Goal: Task Accomplishment & Management: Complete application form

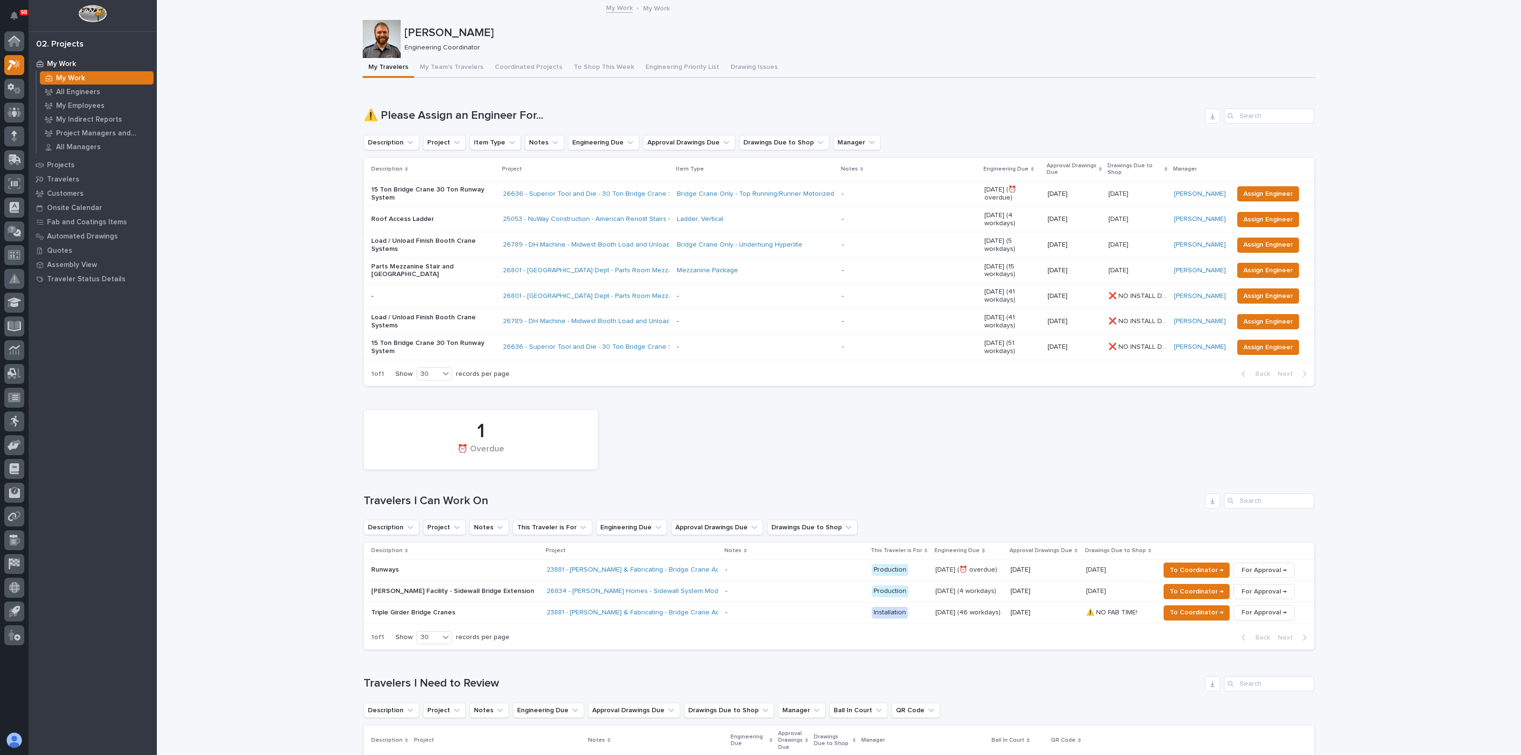
click at [477, 584] on div "[PERSON_NAME] Facility - Sidewall Bridge Extension" at bounding box center [455, 592] width 168 height 16
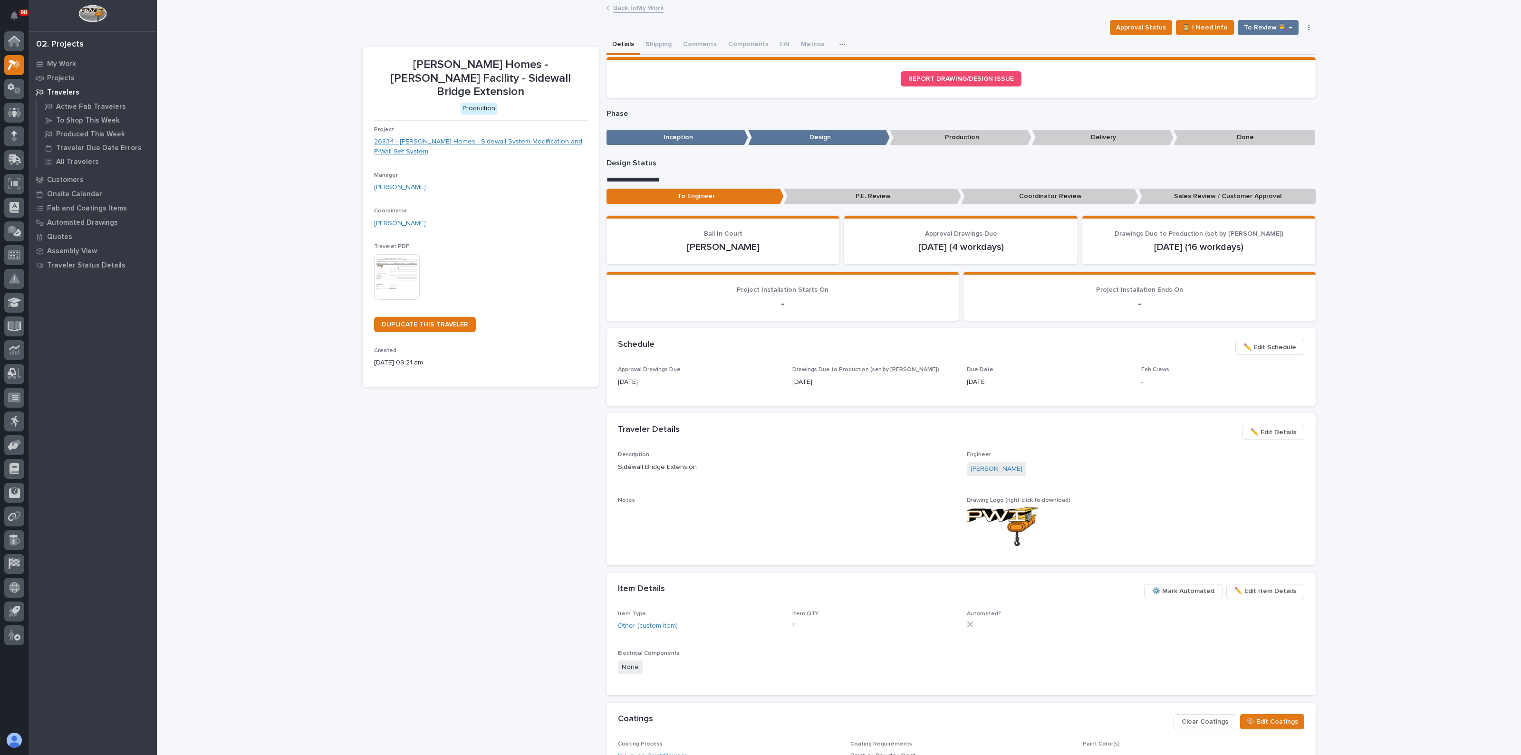
click at [473, 137] on link "26834 - [PERSON_NAME] Homes - Sidewall System Modification and P-Wall Set System" at bounding box center [480, 147] width 213 height 20
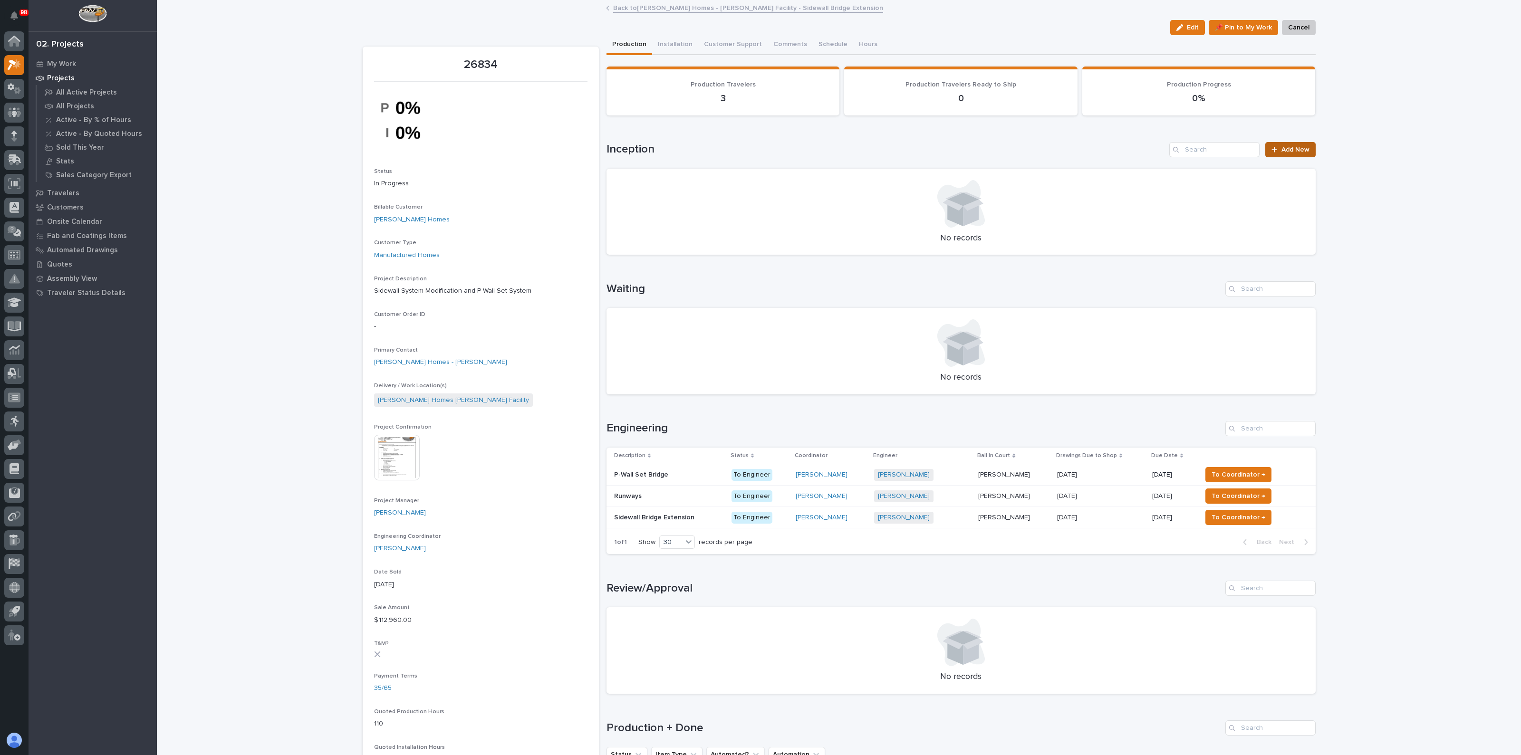
click at [1270, 152] on link "Add New" at bounding box center [1290, 149] width 50 height 15
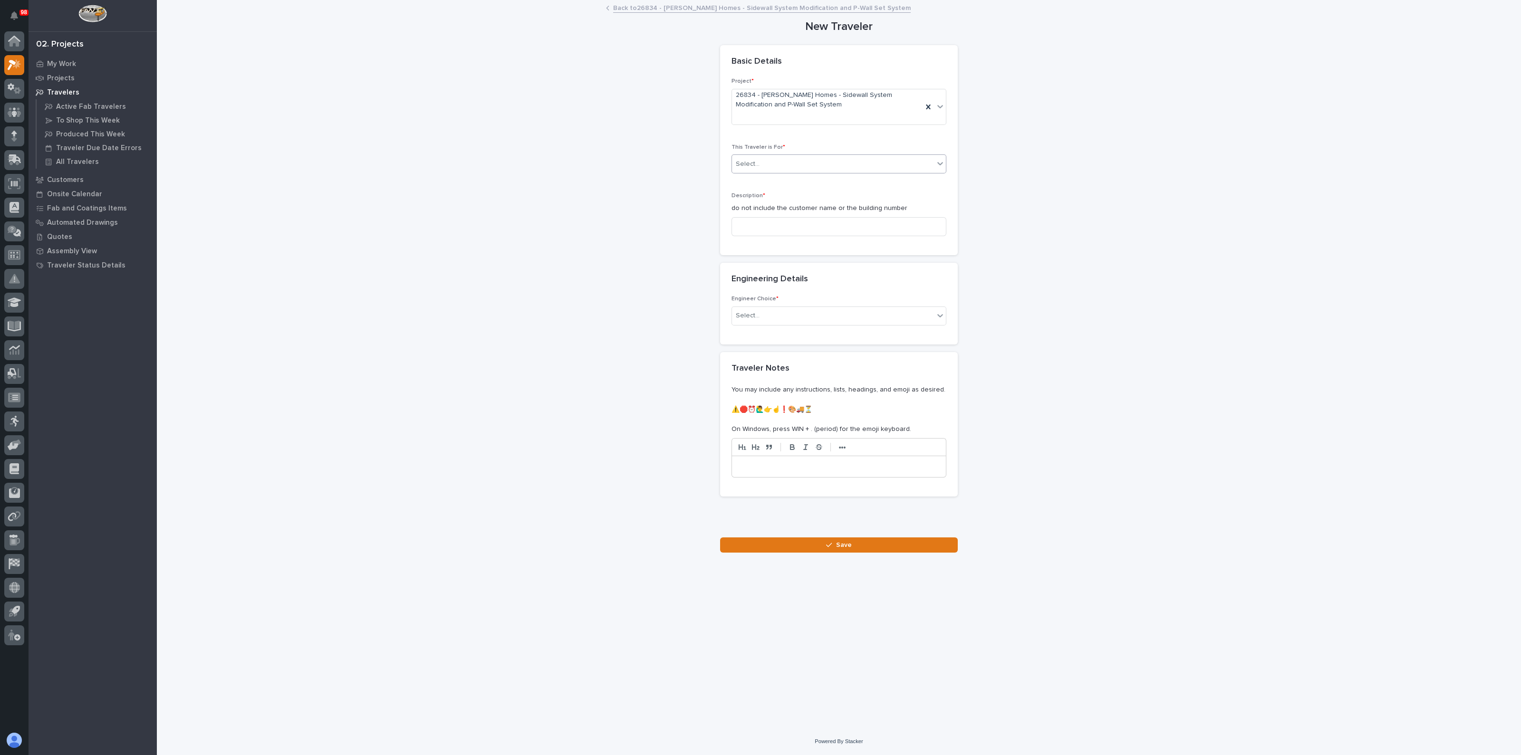
click at [767, 161] on div "Select..." at bounding box center [833, 164] width 202 height 16
click at [768, 183] on span "Production" at bounding box center [754, 181] width 37 height 10
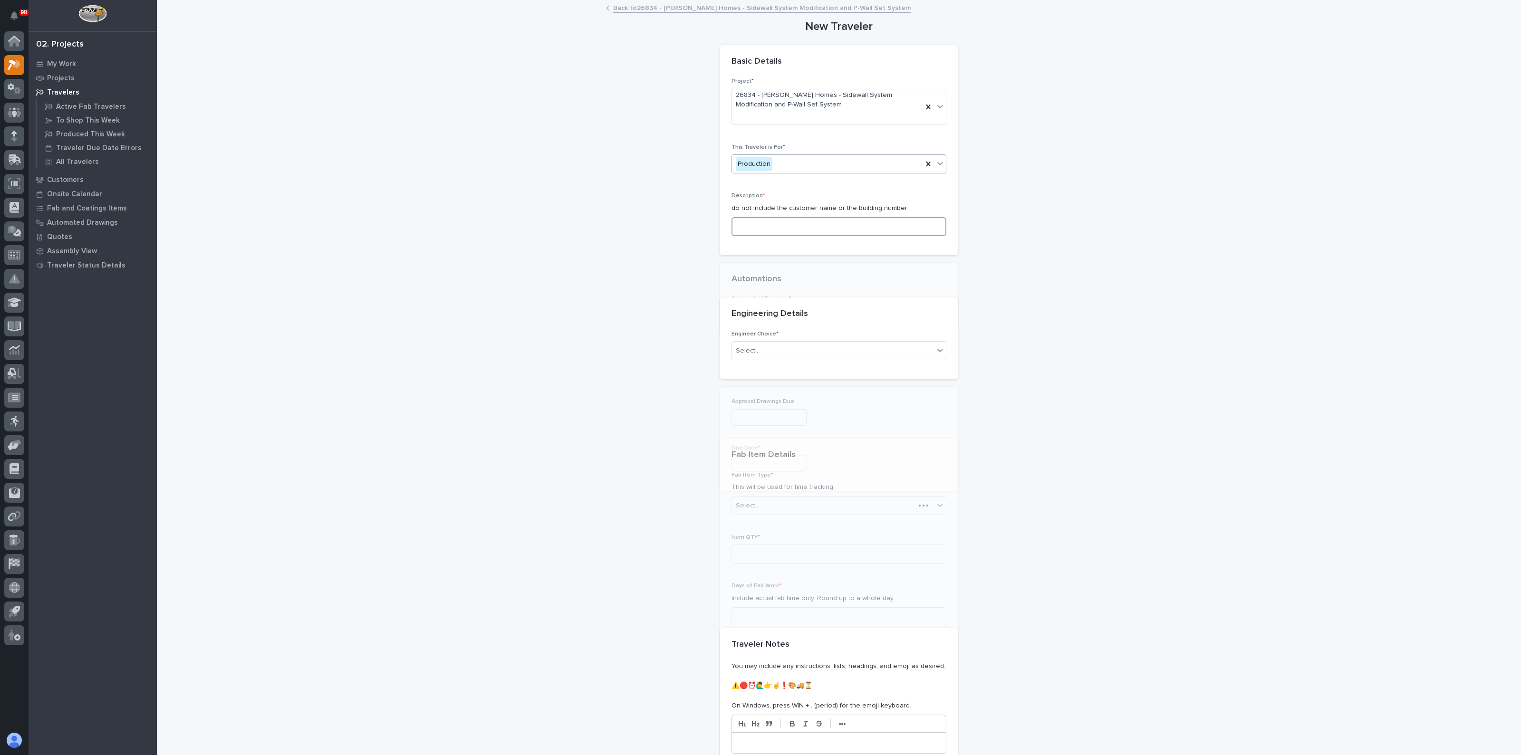
click at [759, 223] on input at bounding box center [839, 226] width 215 height 19
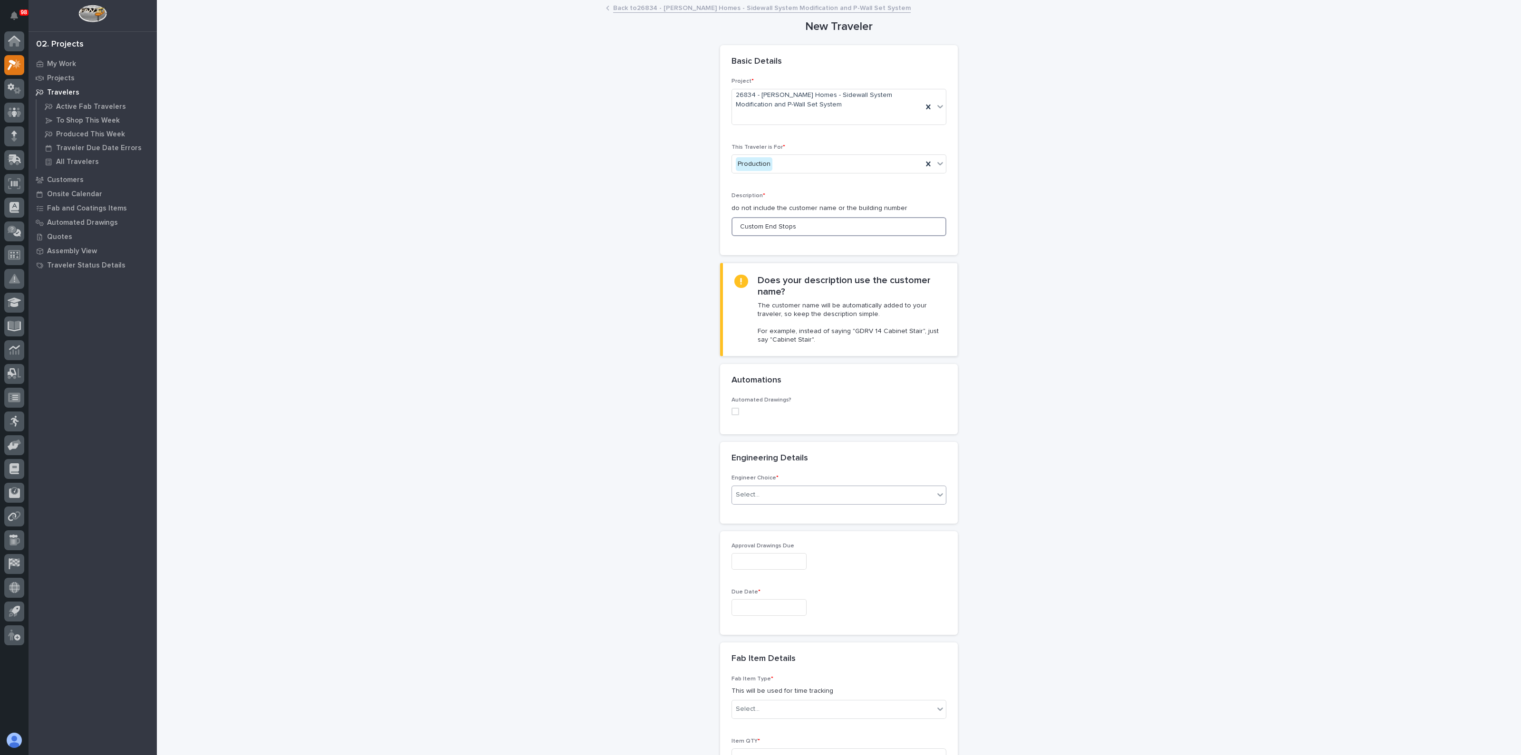
type input "Custom End Stops"
click at [761, 489] on div "Select..." at bounding box center [833, 495] width 202 height 16
drag, startPoint x: 755, startPoint y: 535, endPoint x: 755, endPoint y: 542, distance: 7.1
click at [755, 536] on div "I want my coordinator to choose an engineer" at bounding box center [834, 529] width 214 height 17
click at [763, 496] on span "I want my coordinator to choose an engineer" at bounding box center [805, 495] width 138 height 10
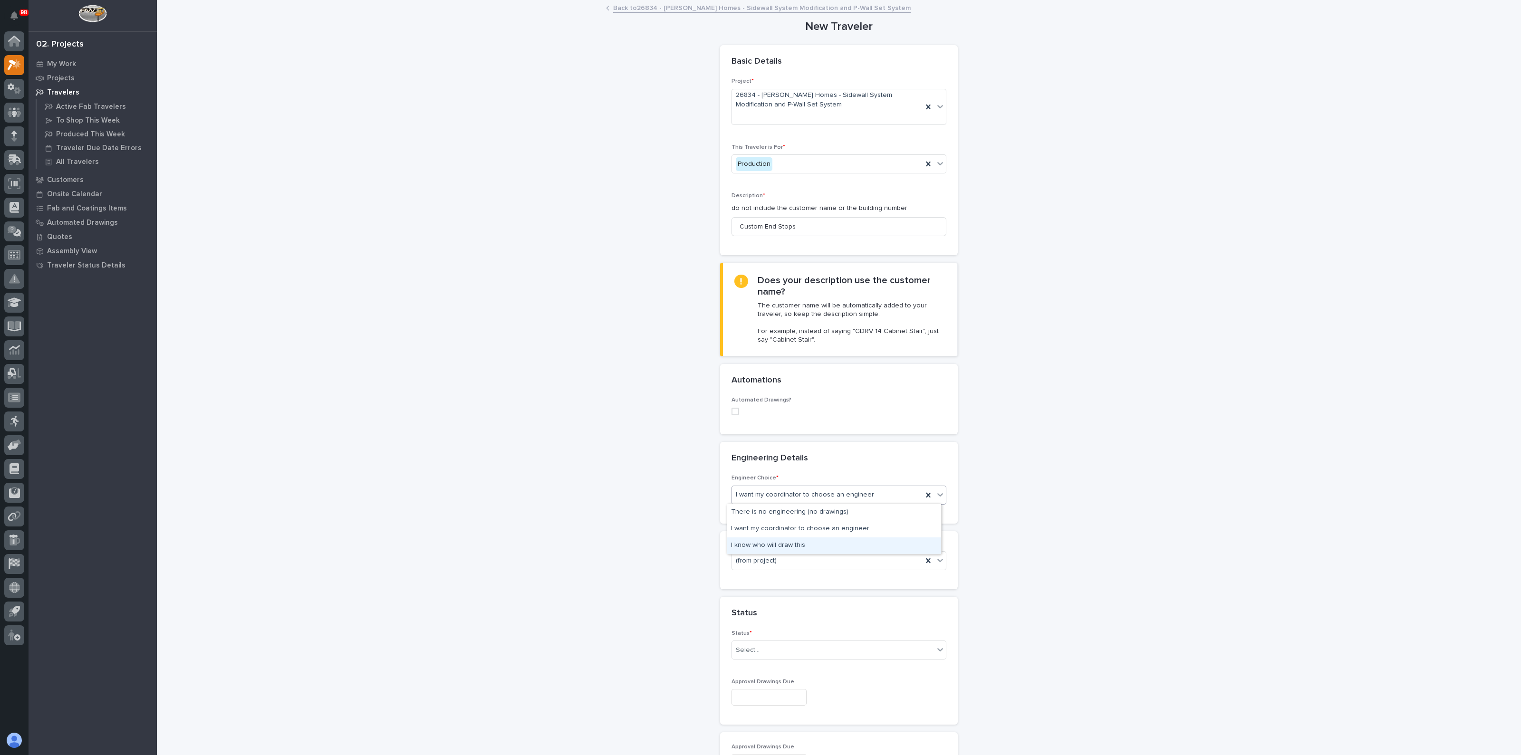
click at [760, 542] on div "I know who will draw this" at bounding box center [834, 546] width 214 height 17
click at [749, 648] on div "Select..." at bounding box center [748, 652] width 24 height 10
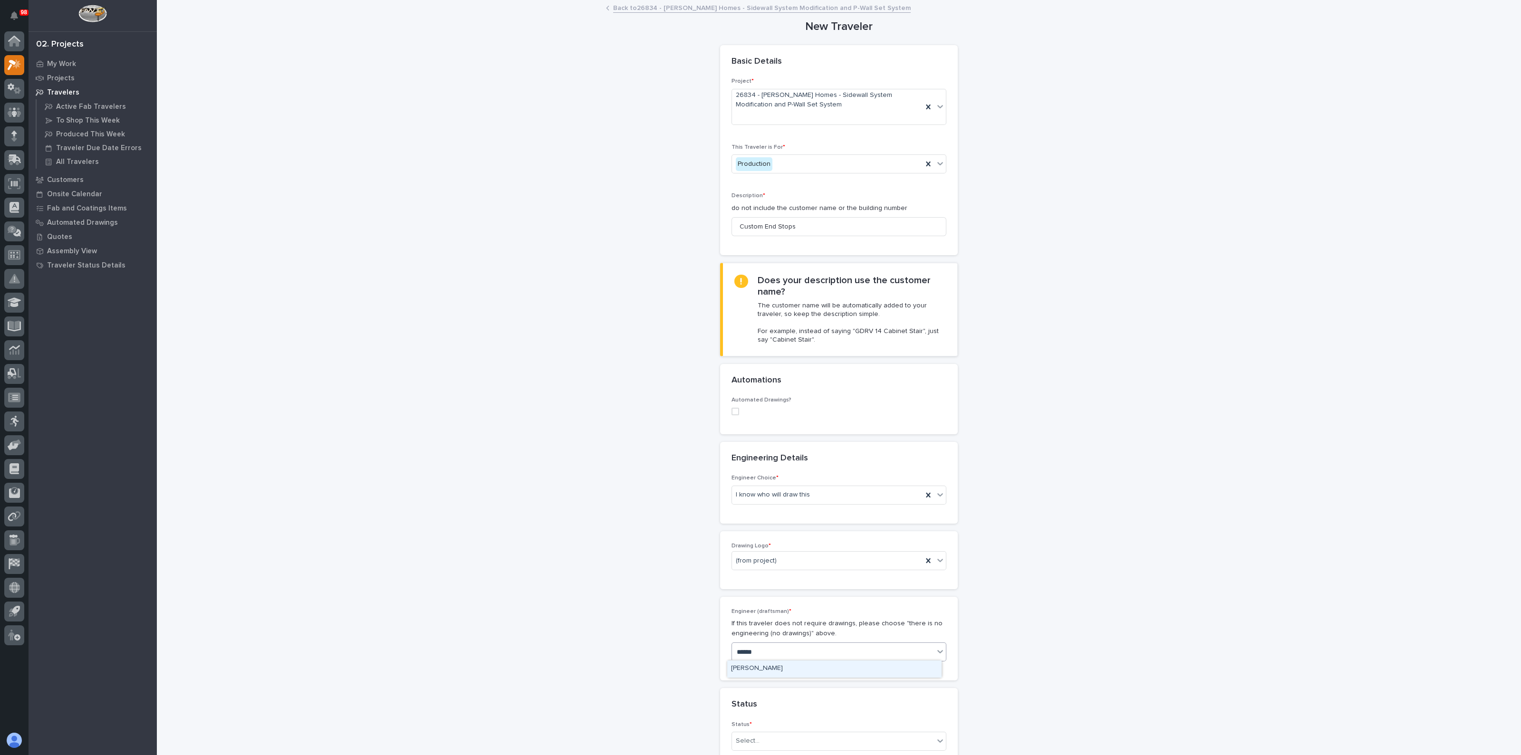
type input "*******"
click at [764, 668] on div "[PERSON_NAME]" at bounding box center [834, 669] width 214 height 17
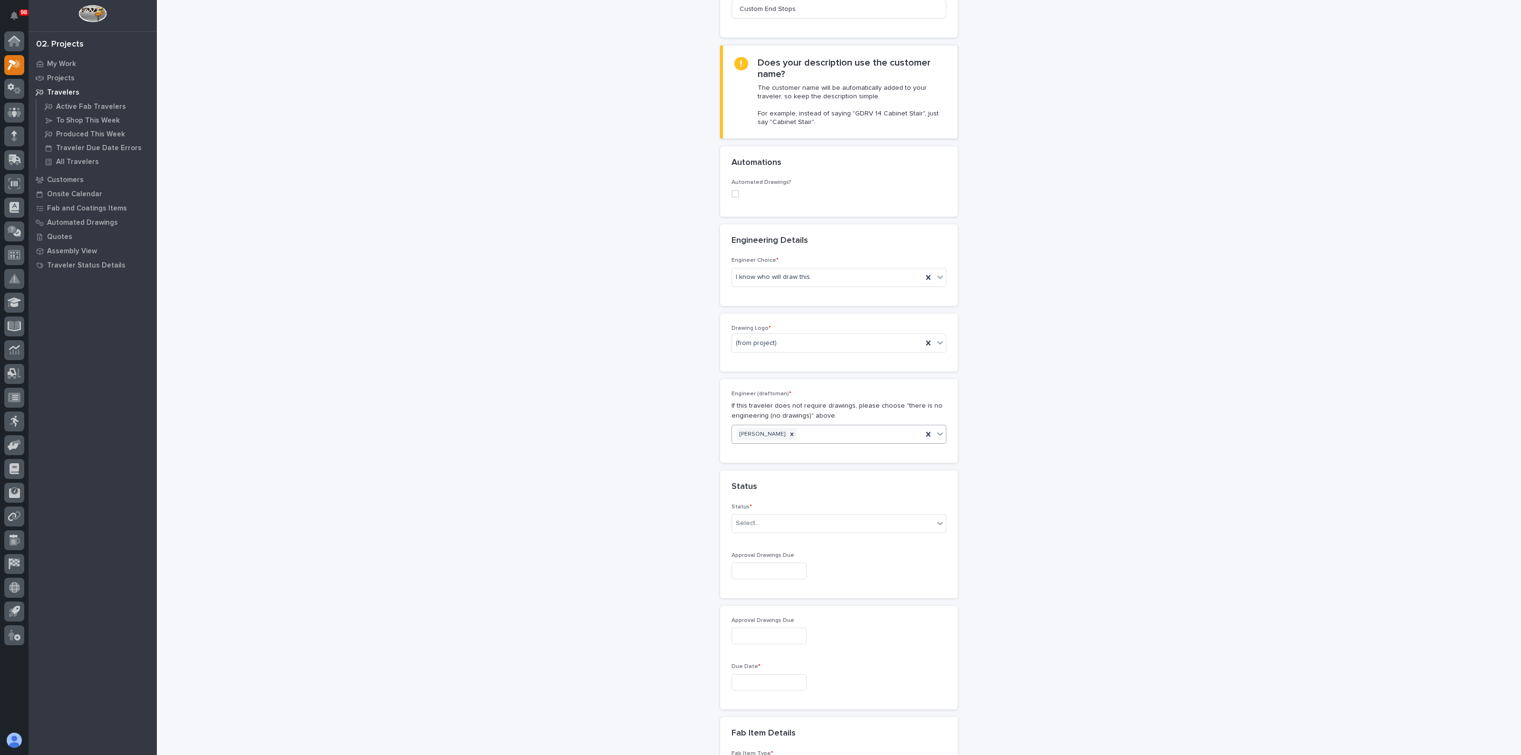
scroll to position [237, 0]
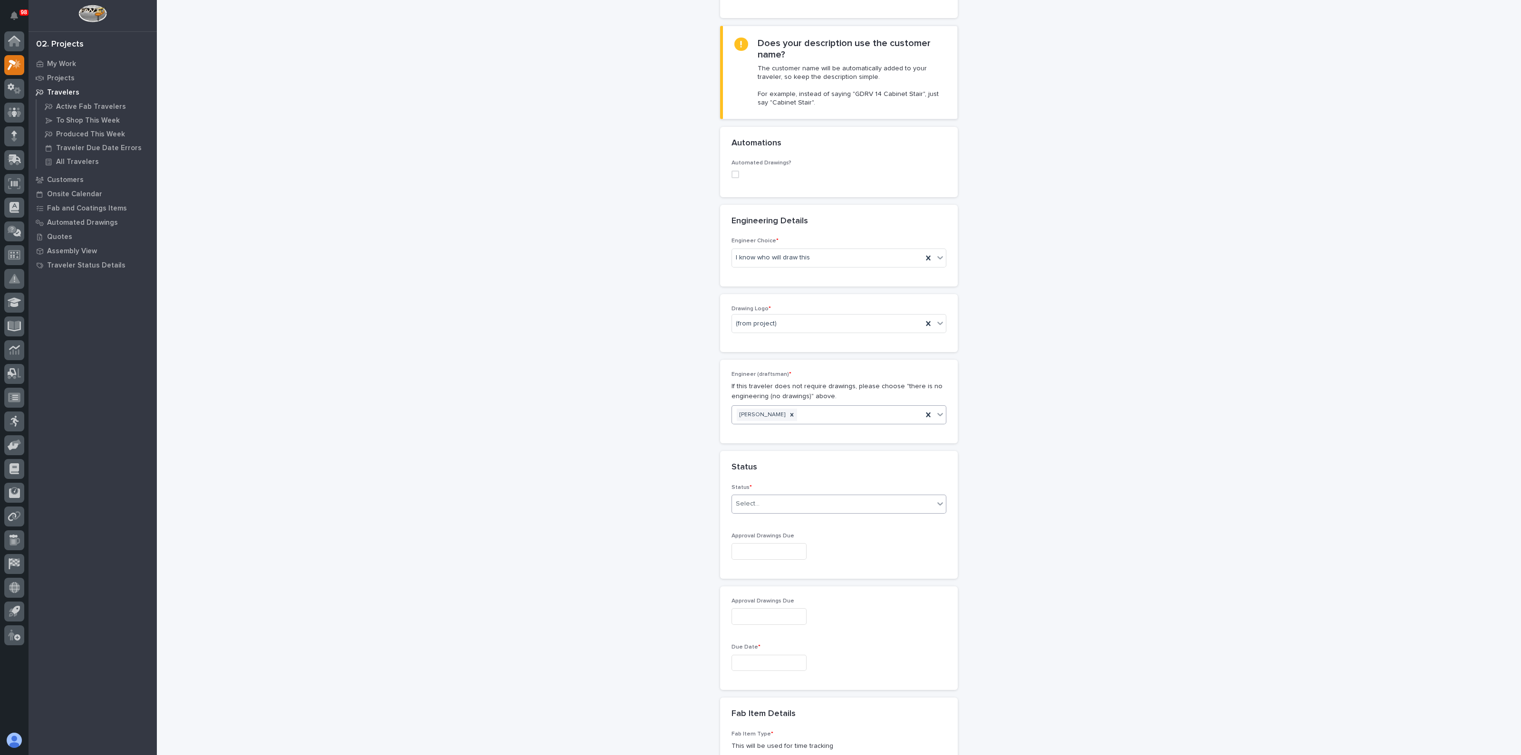
click at [761, 500] on input "text" at bounding box center [761, 504] width 1 height 8
click at [744, 533] on div "To Engineer" at bounding box center [834, 537] width 214 height 17
click at [658, 557] on div "**********" at bounding box center [839, 525] width 953 height 1523
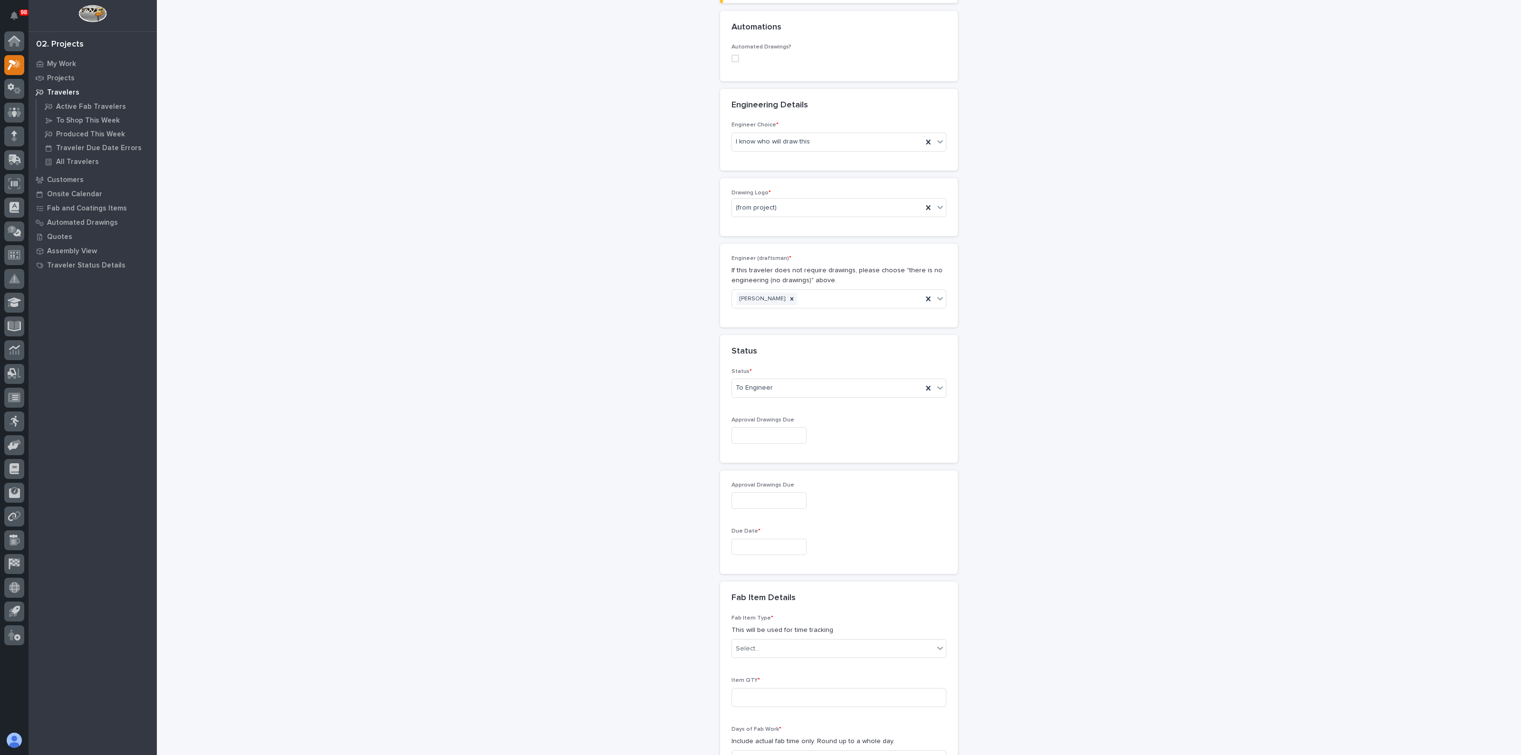
scroll to position [357, 0]
click at [766, 465] on div "Sales Review / Customer Approval" at bounding box center [834, 468] width 214 height 17
click at [655, 494] on div "**********" at bounding box center [839, 405] width 953 height 1523
click at [757, 647] on div "Select..." at bounding box center [833, 646] width 202 height 16
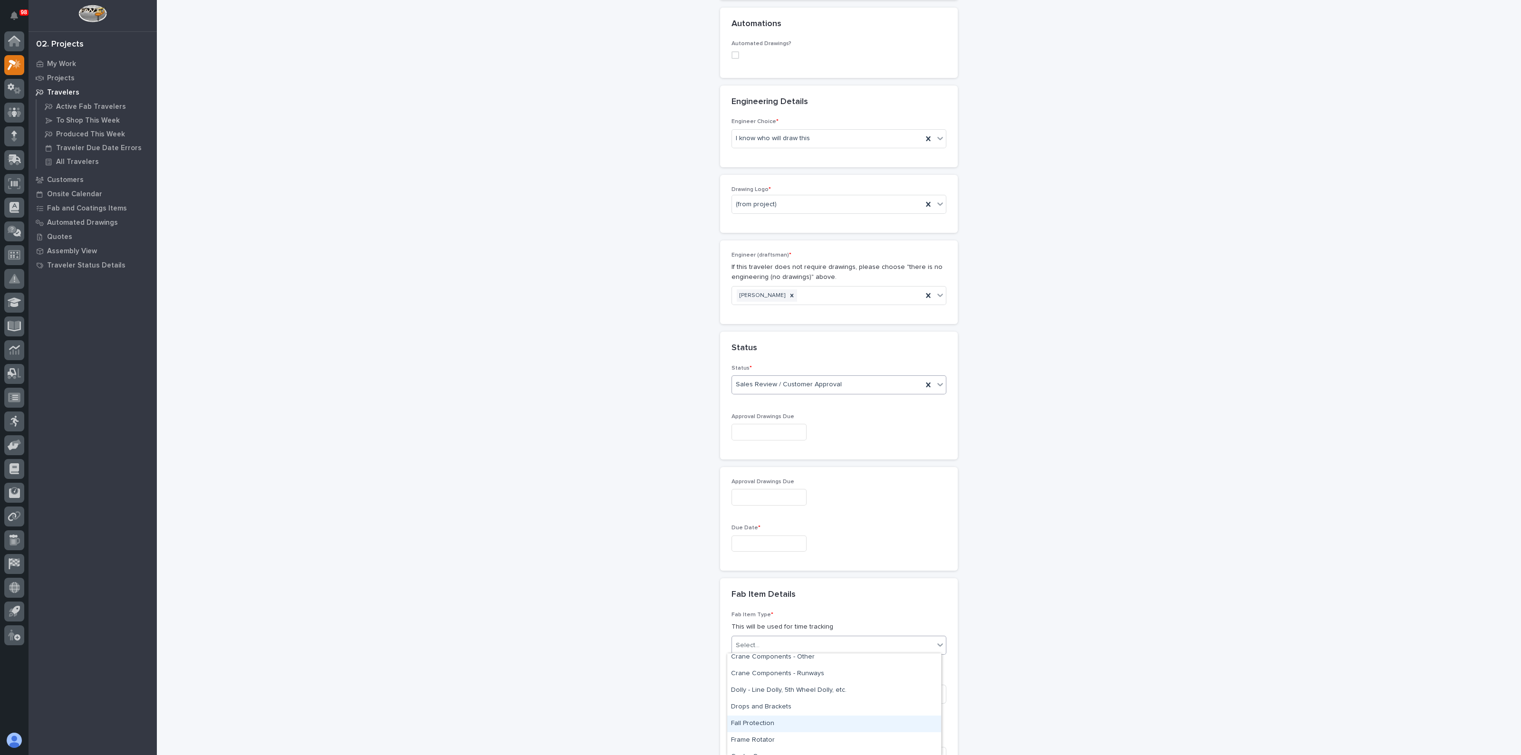
click at [652, 713] on div "**********" at bounding box center [839, 405] width 953 height 1523
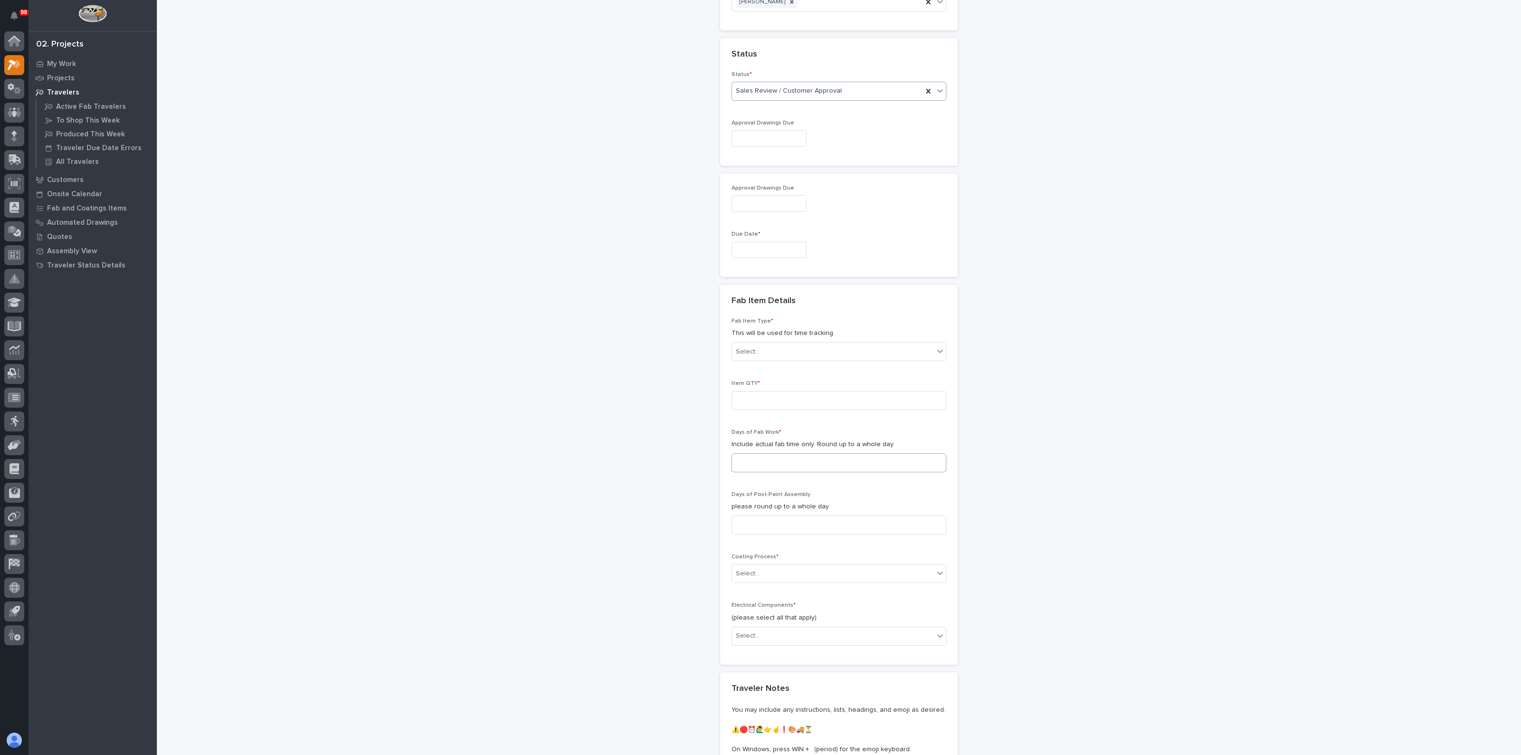
scroll to position [654, 0]
click at [758, 347] on div "Select..." at bounding box center [833, 349] width 202 height 16
click at [603, 452] on div "**********" at bounding box center [839, 108] width 953 height 1523
click at [787, 349] on div "Select..." at bounding box center [833, 349] width 202 height 16
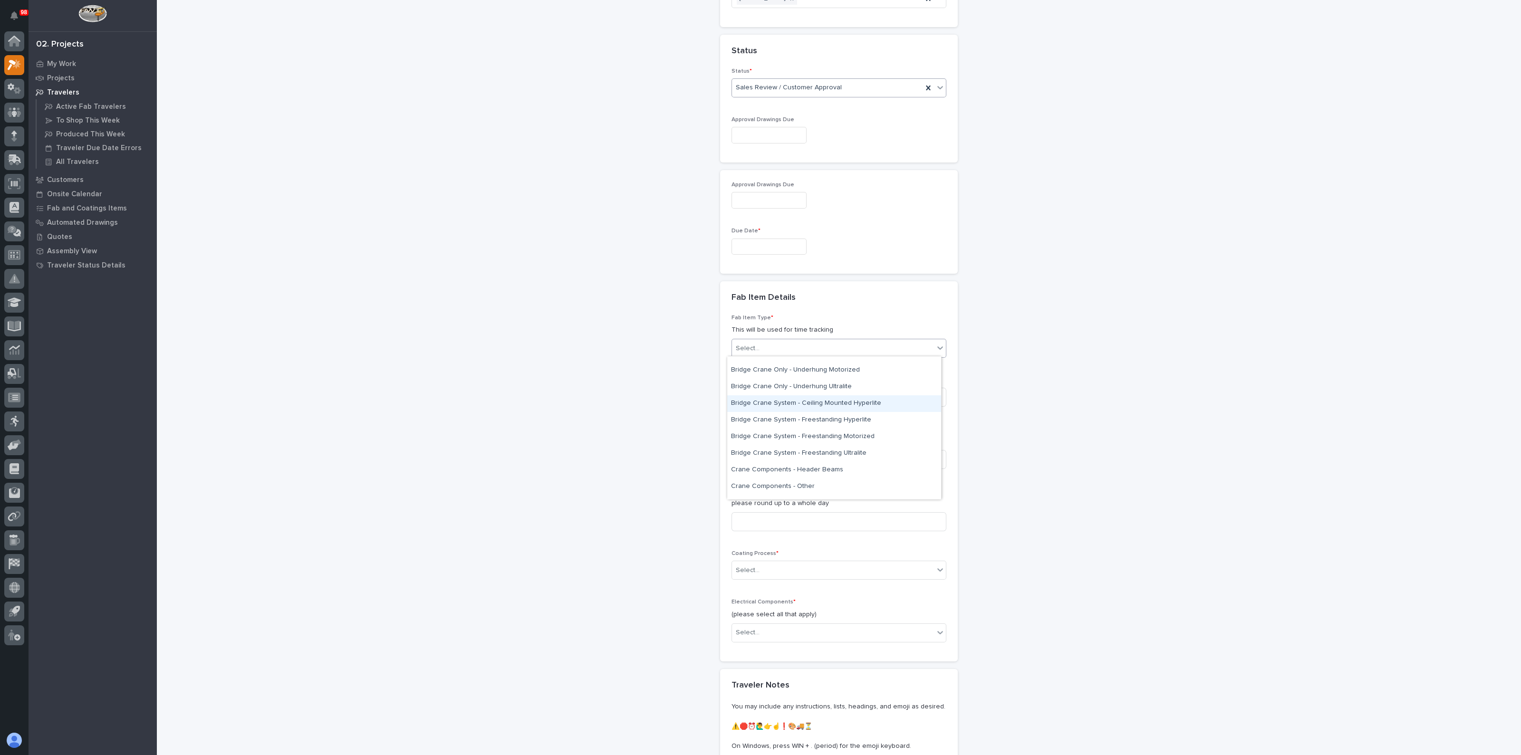
scroll to position [178, 0]
click at [754, 422] on div "Crane Components - Other" at bounding box center [834, 419] width 214 height 17
click at [690, 446] on div "**********" at bounding box center [839, 108] width 953 height 1523
click at [741, 396] on input at bounding box center [839, 397] width 215 height 19
type input "1"
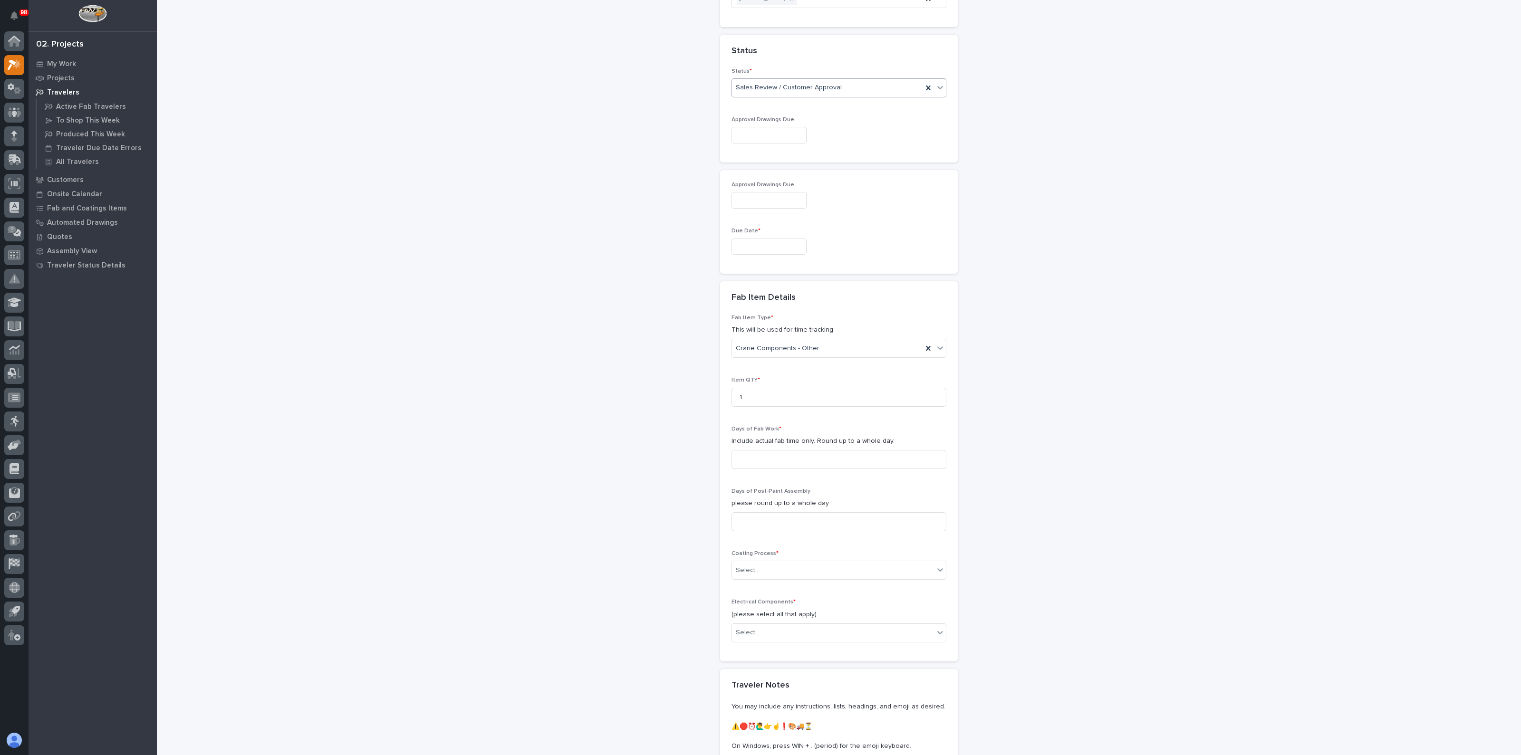
click at [598, 451] on div "**********" at bounding box center [839, 108] width 953 height 1523
click at [751, 457] on input at bounding box center [839, 459] width 215 height 19
type input "1"
click at [553, 500] on div "**********" at bounding box center [839, 108] width 953 height 1523
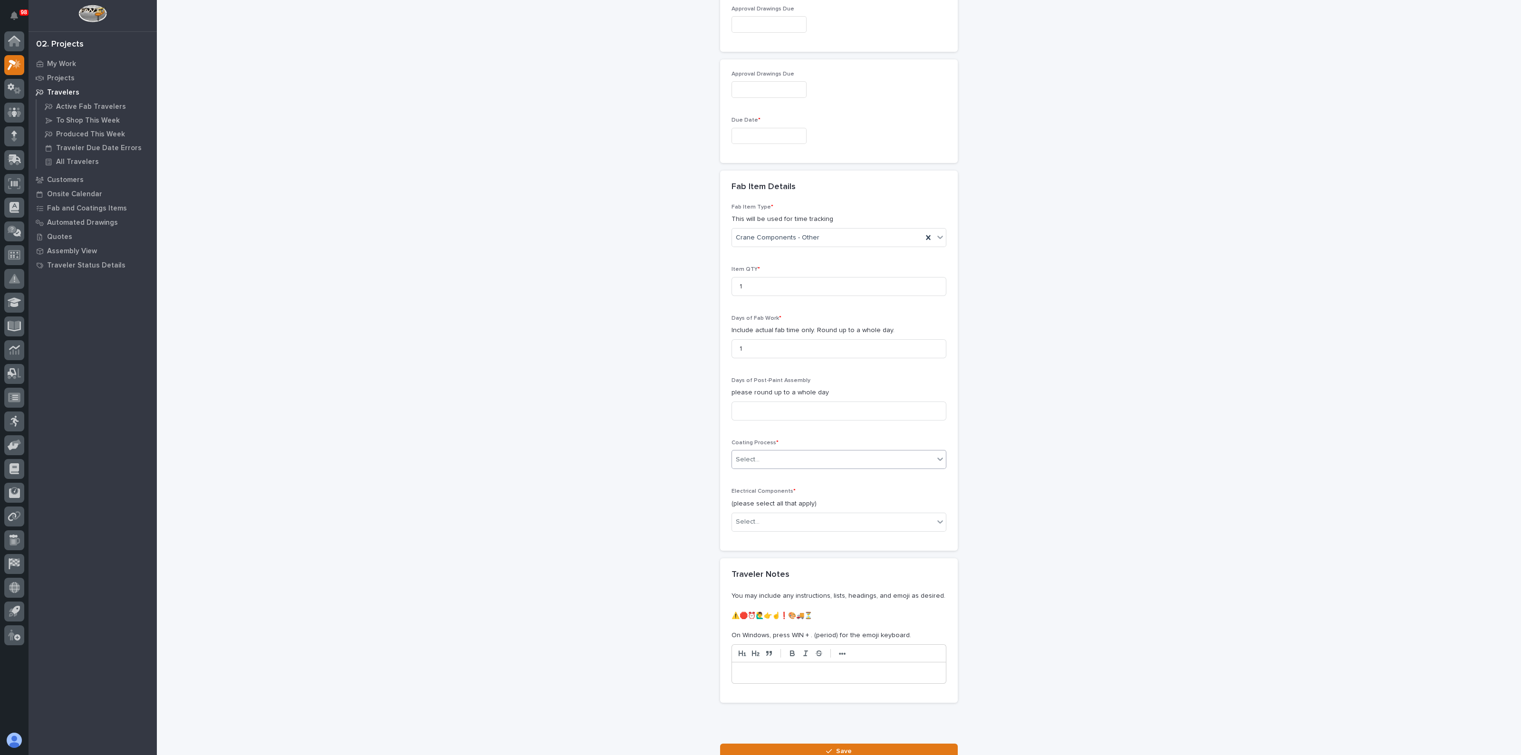
scroll to position [772, 0]
click at [753, 436] on p "Coating Process *" at bounding box center [839, 435] width 215 height 7
click at [749, 450] on div "Select..." at bounding box center [748, 452] width 24 height 10
click at [745, 498] on div "No Paint" at bounding box center [834, 501] width 214 height 17
click at [758, 445] on div "No Paint" at bounding box center [827, 452] width 191 height 16
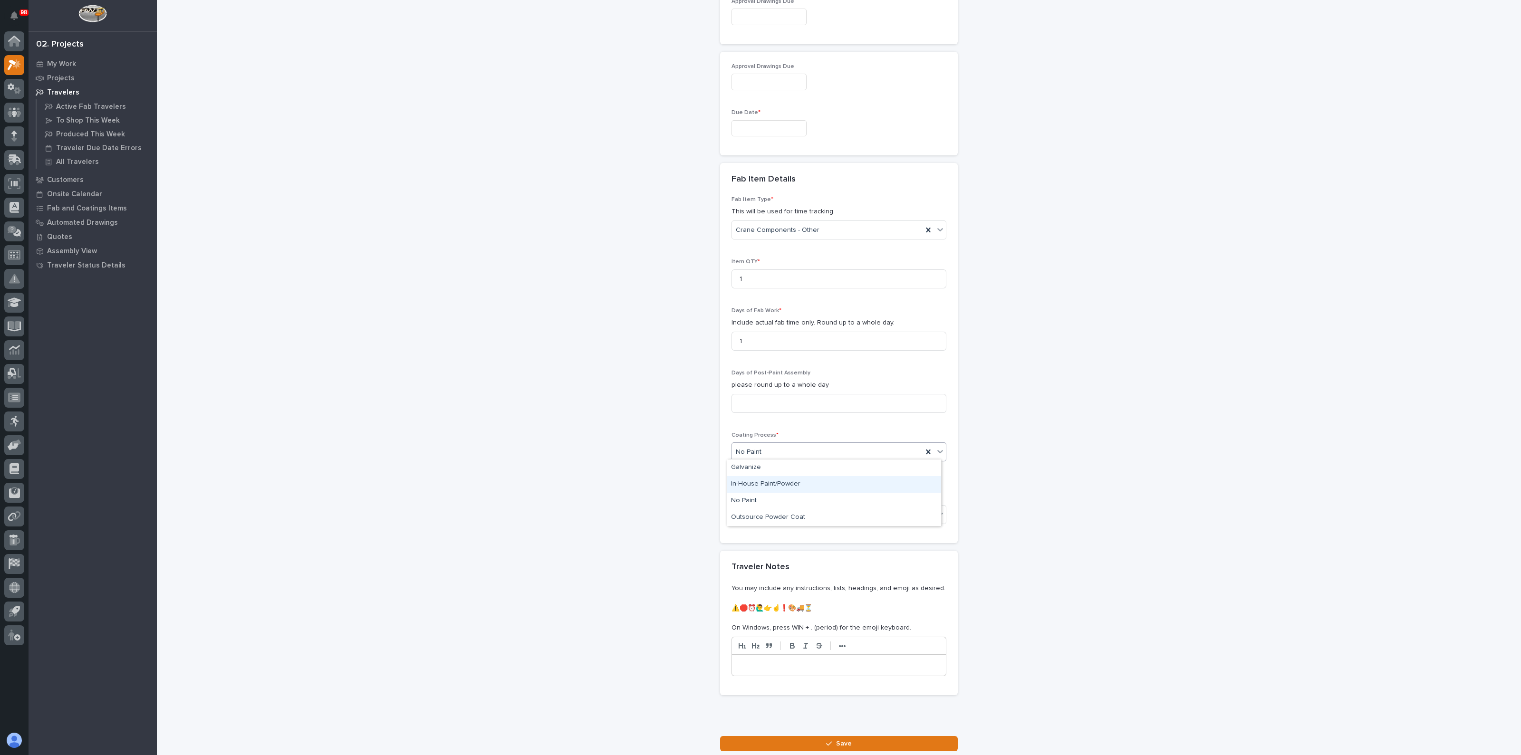
click at [773, 480] on div "In-House Paint/Powder" at bounding box center [834, 484] width 214 height 17
click at [772, 508] on div "Select..." at bounding box center [833, 515] width 202 height 16
drag, startPoint x: 744, startPoint y: 524, endPoint x: 708, endPoint y: 534, distance: 37.4
click at [744, 525] on div "None" at bounding box center [834, 529] width 214 height 17
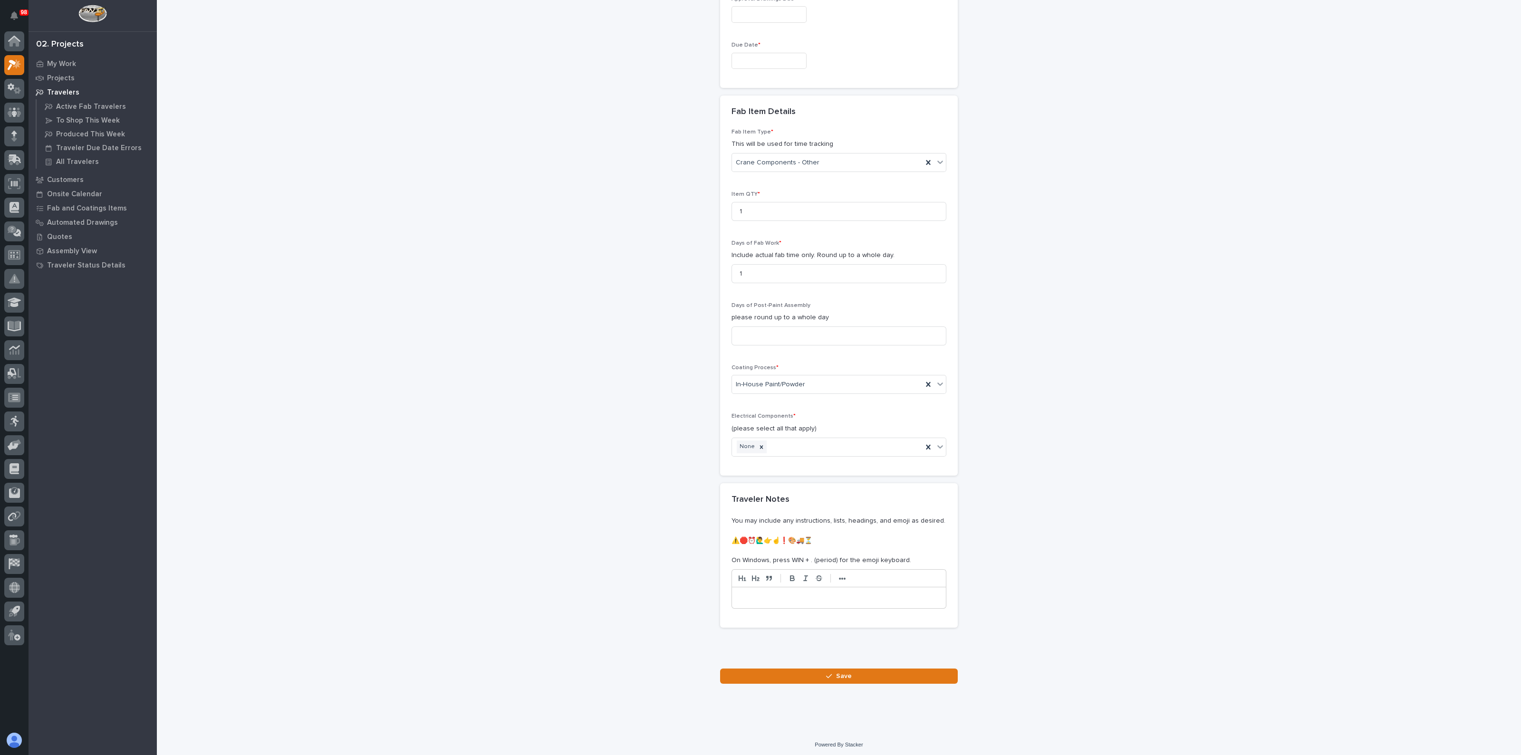
click at [786, 662] on div at bounding box center [839, 656] width 233 height 19
click at [784, 672] on button "Save" at bounding box center [839, 676] width 238 height 15
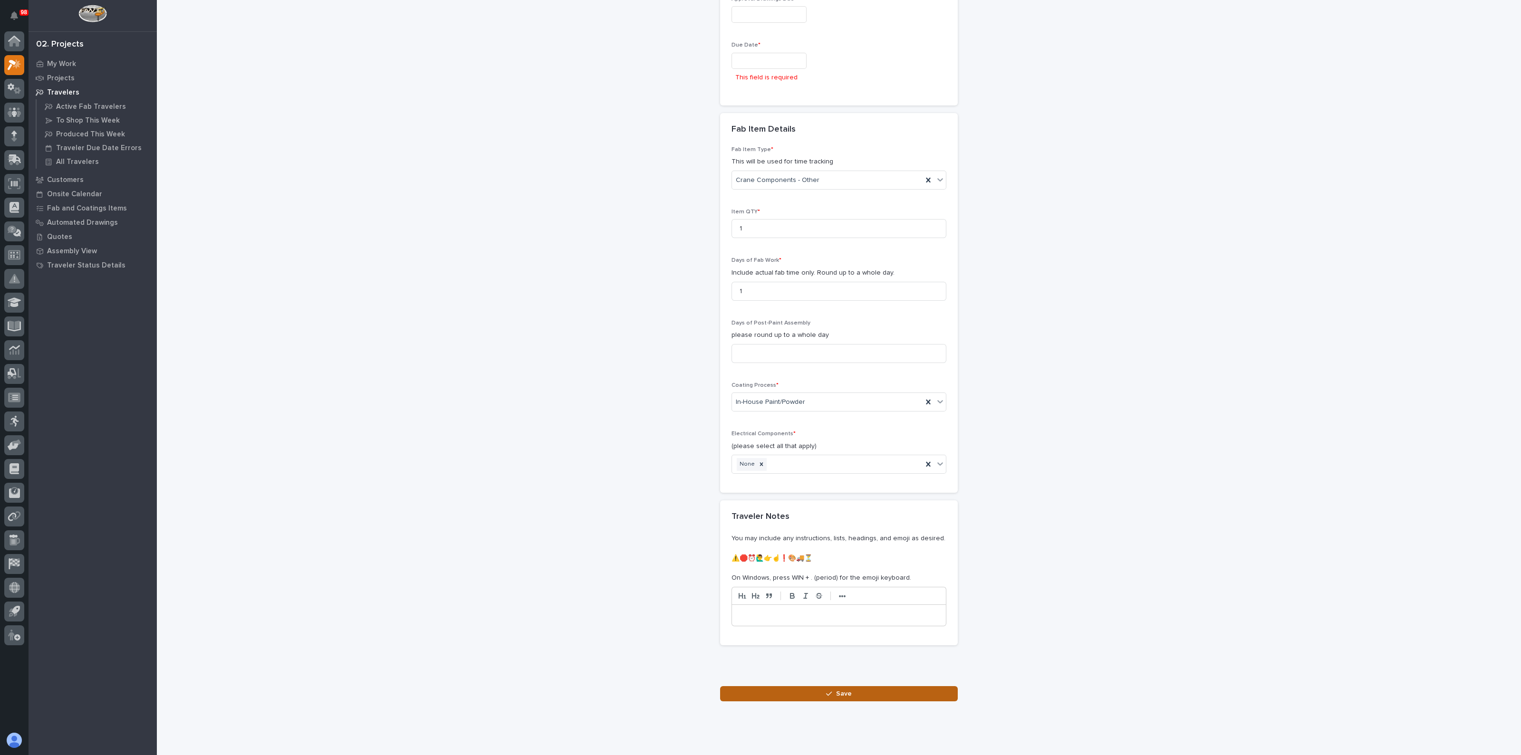
scroll to position [858, 0]
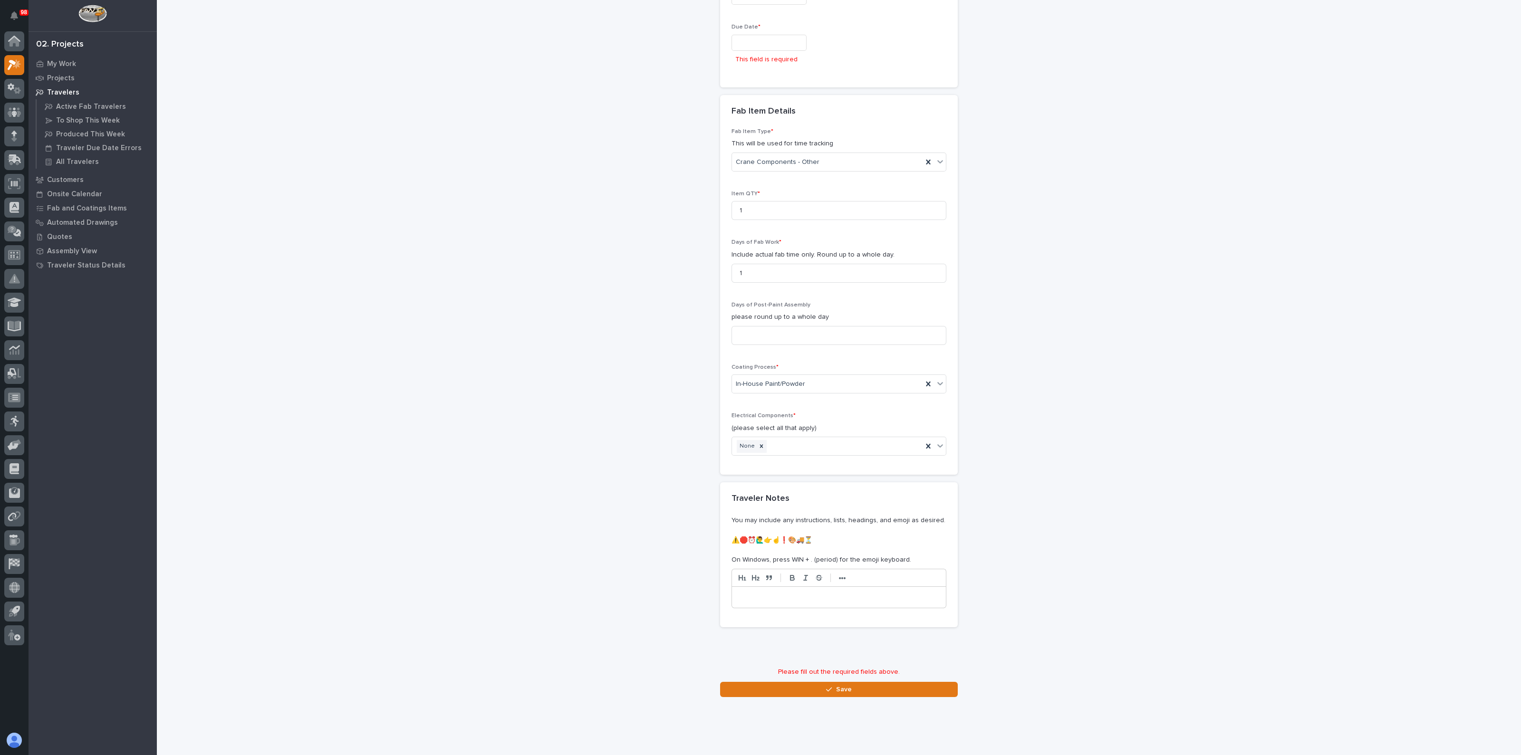
click at [775, 50] on div "This field is required" at bounding box center [839, 52] width 215 height 34
click at [776, 44] on input "text" at bounding box center [769, 43] width 75 height 17
click at [807, 64] on span "Next Month" at bounding box center [807, 67] width 0 height 12
click at [774, 182] on div "9" at bounding box center [774, 183] width 13 height 13
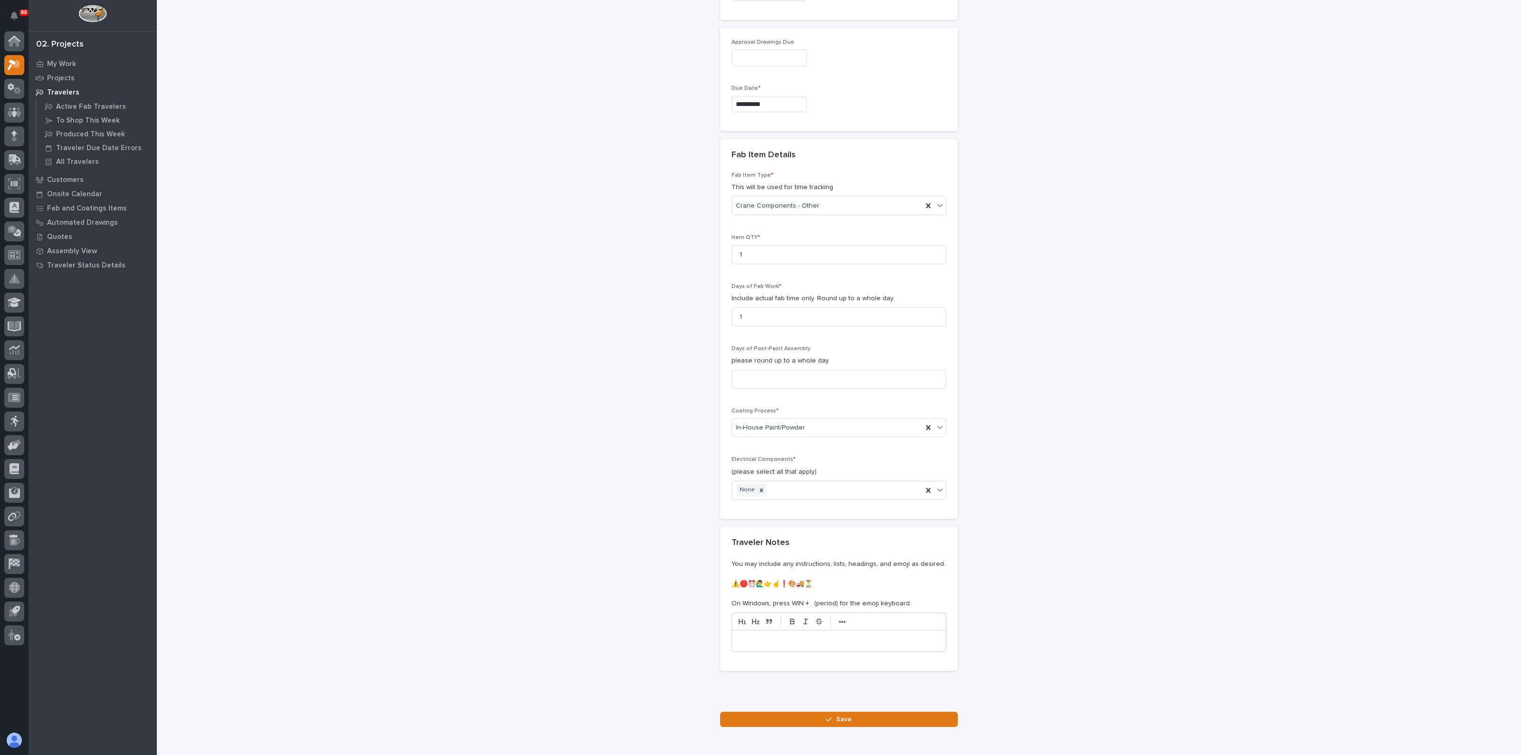
scroll to position [780, 0]
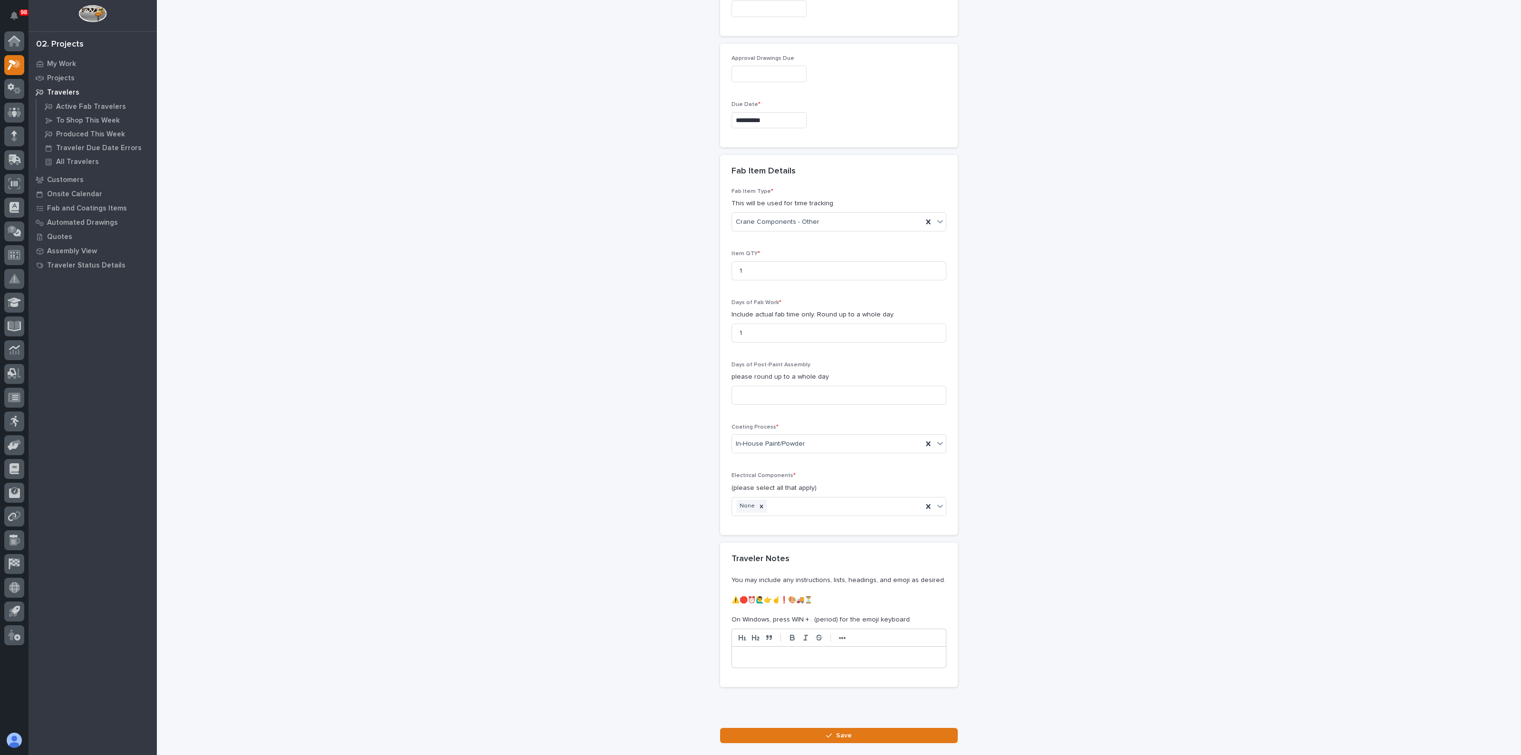
click at [770, 118] on input "**********" at bounding box center [769, 120] width 75 height 17
click at [780, 232] on div "23" at bounding box center [774, 229] width 13 height 13
type input "**********"
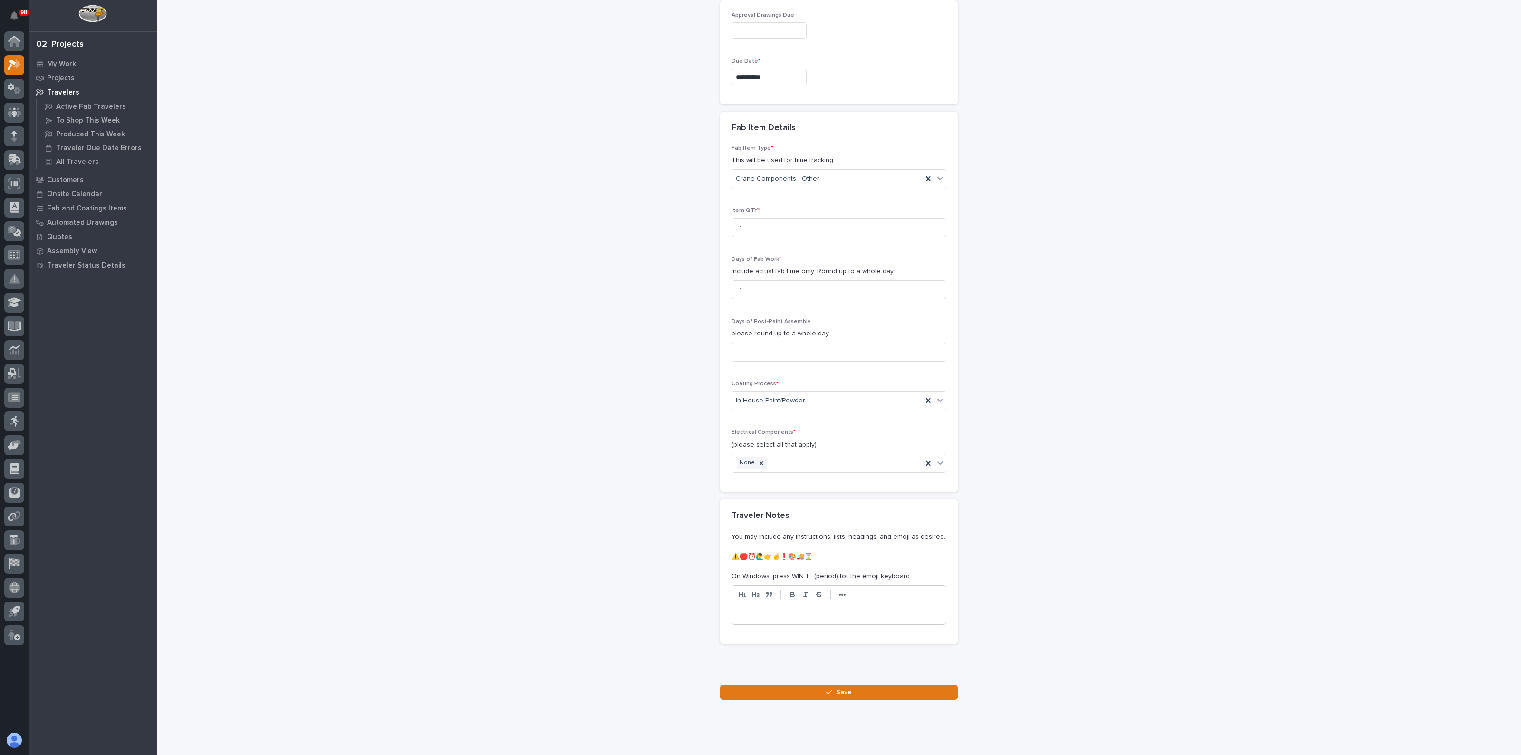
scroll to position [839, 0]
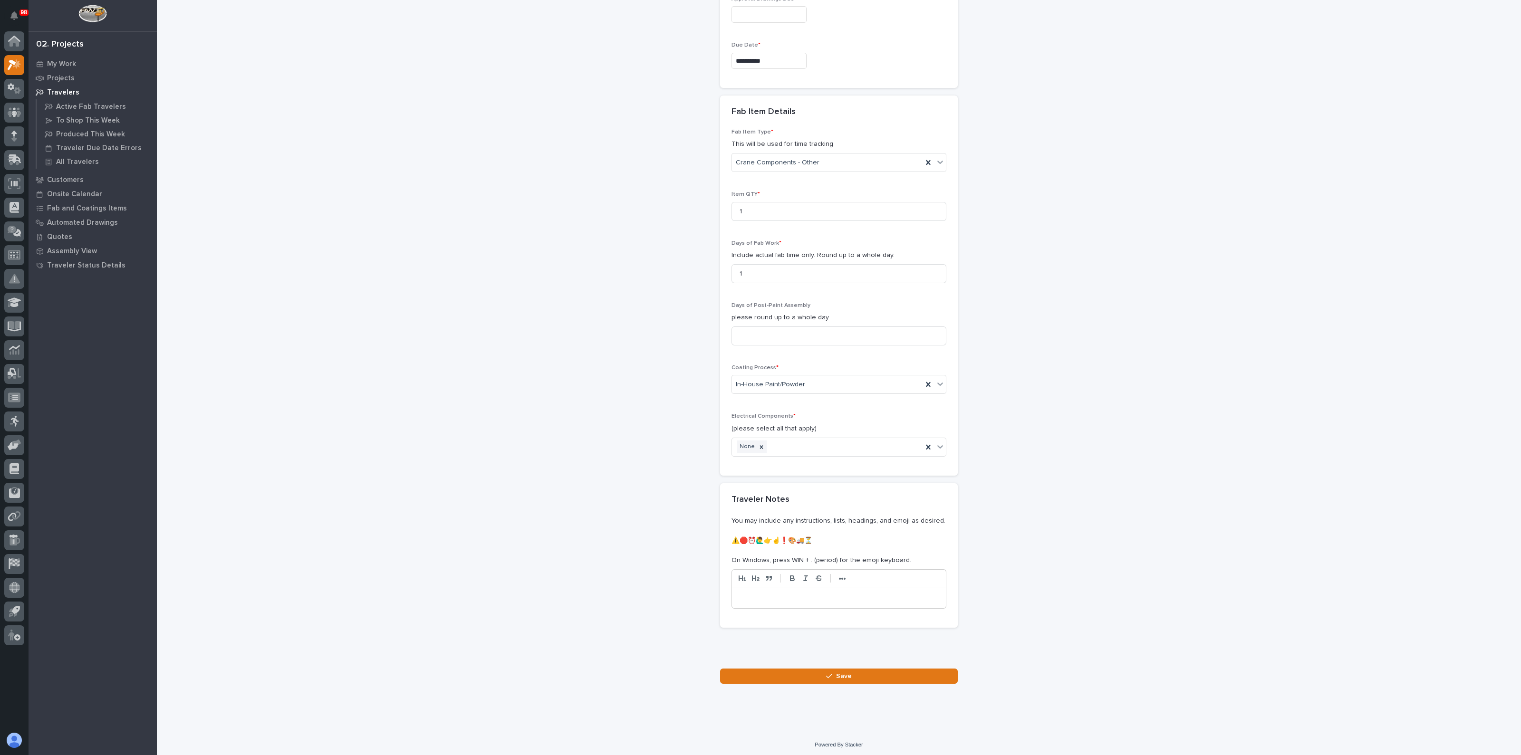
click at [824, 676] on button "Save" at bounding box center [839, 676] width 238 height 15
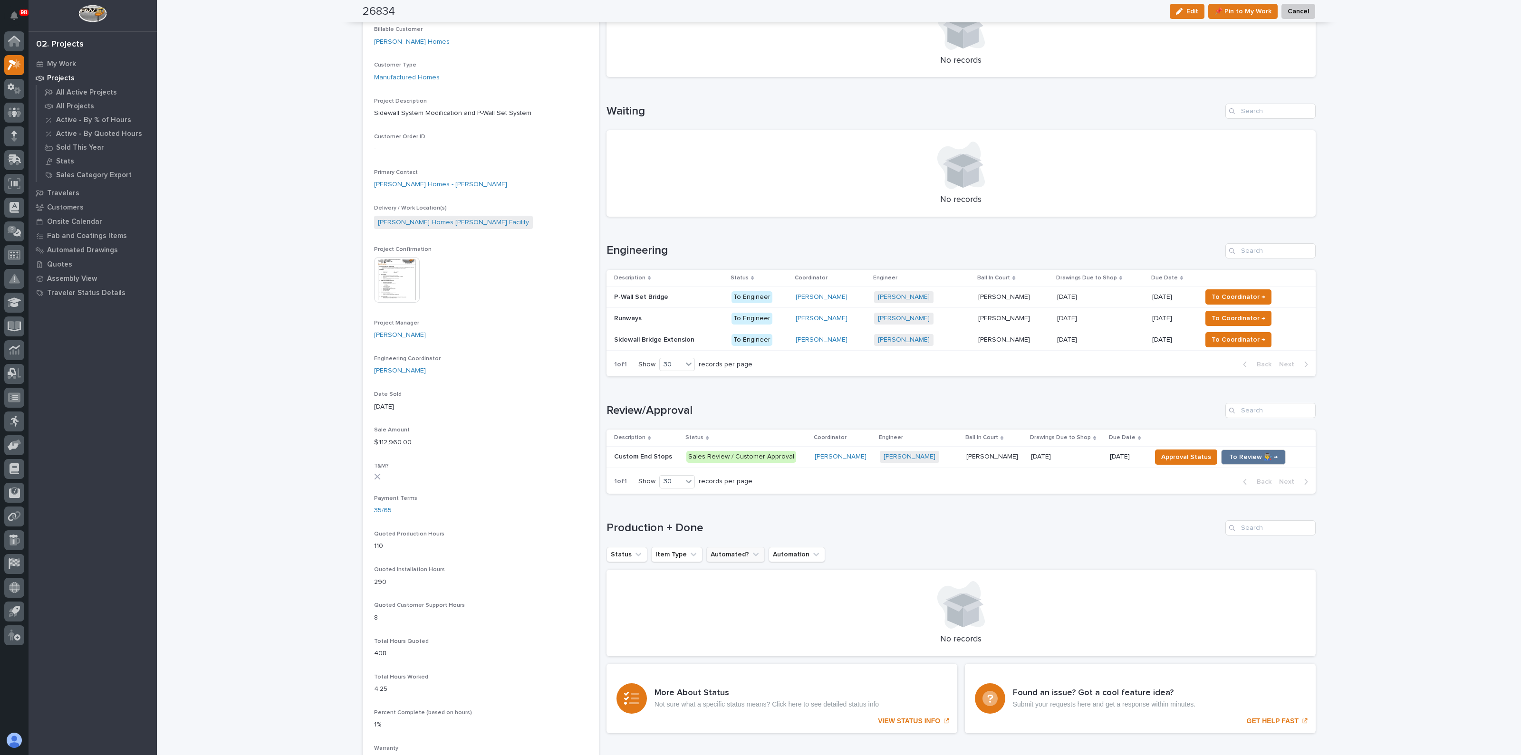
scroll to position [178, 0]
click at [656, 453] on p "Custom End Stops" at bounding box center [644, 456] width 60 height 10
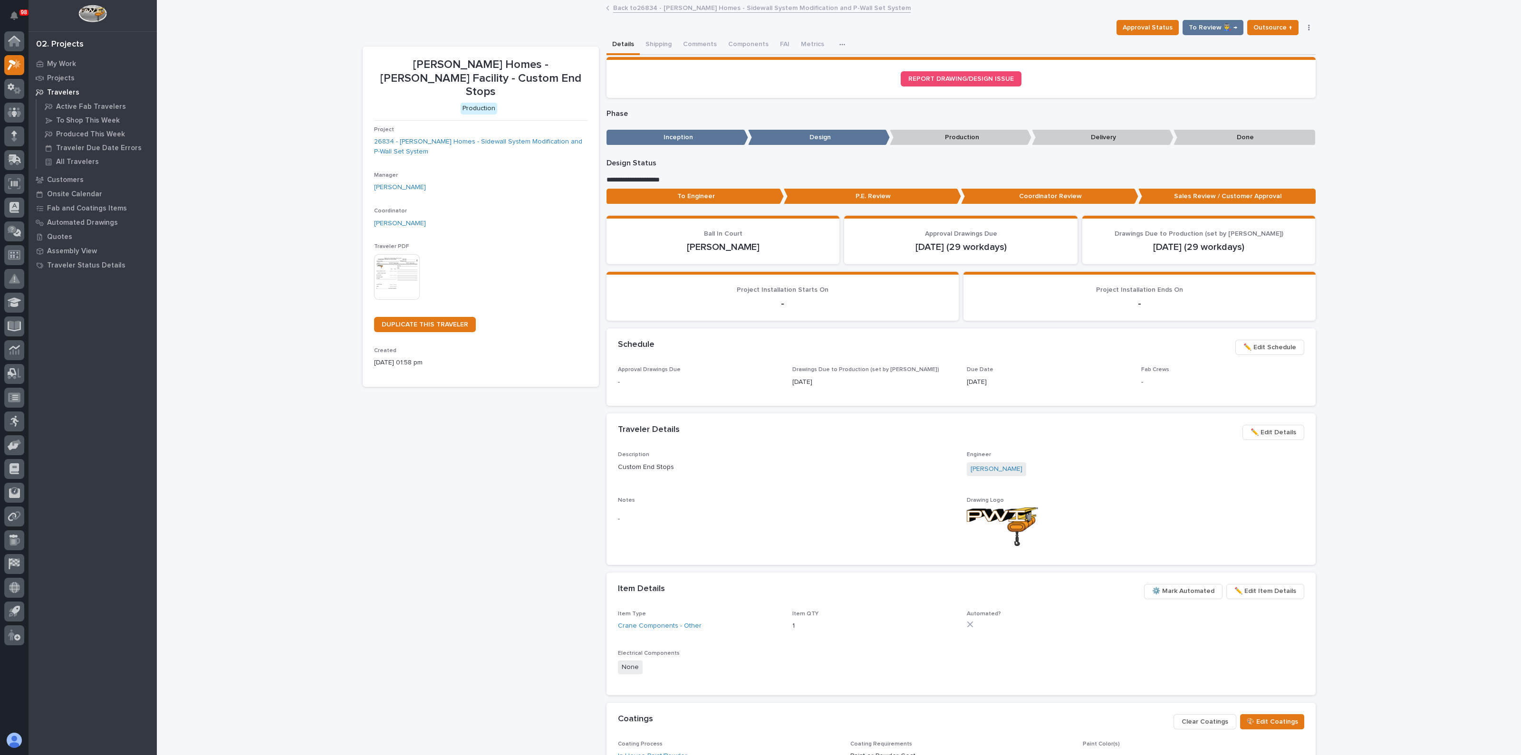
click at [392, 264] on img at bounding box center [397, 277] width 46 height 46
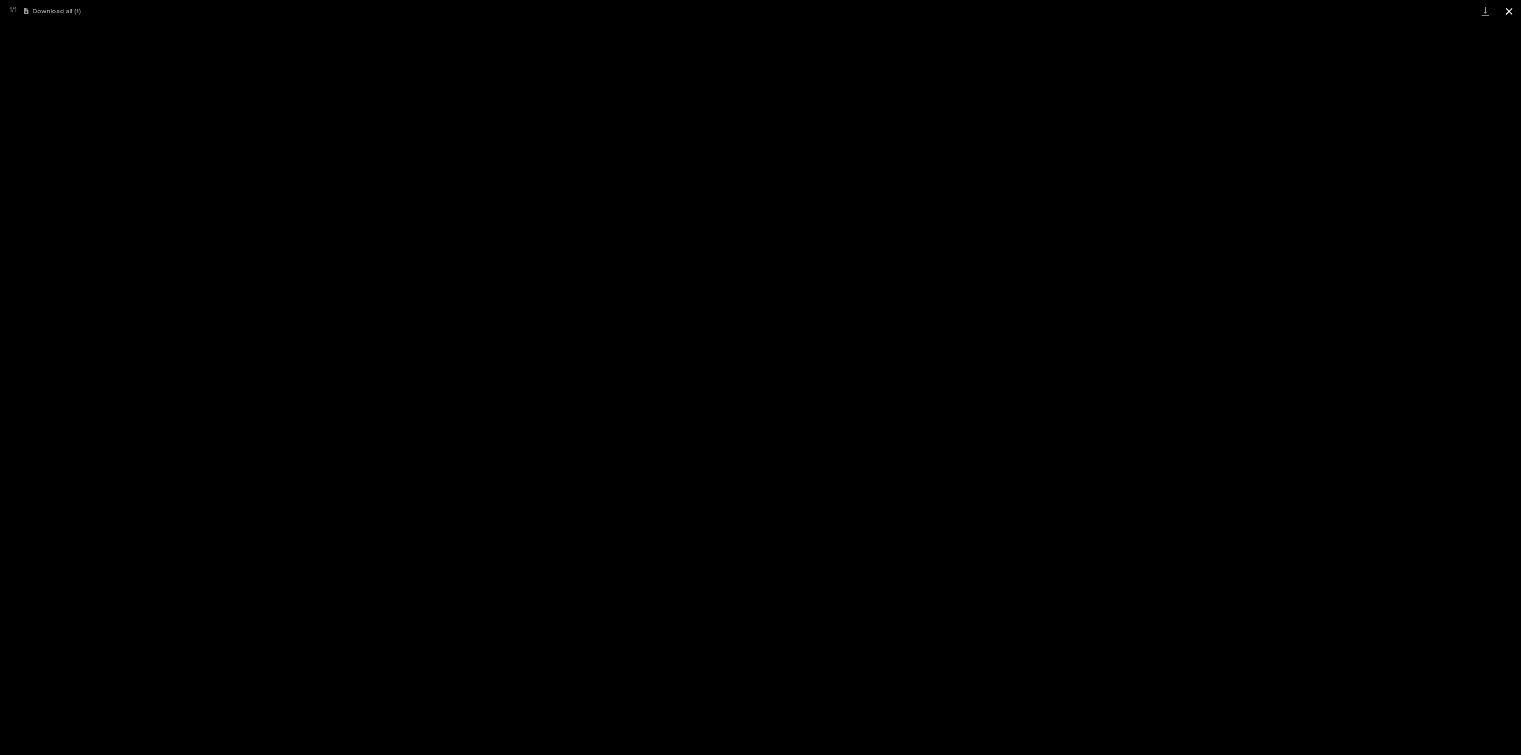
drag, startPoint x: 1509, startPoint y: 10, endPoint x: 1501, endPoint y: 17, distance: 10.6
click at [1509, 10] on button "Close gallery" at bounding box center [1509, 11] width 24 height 22
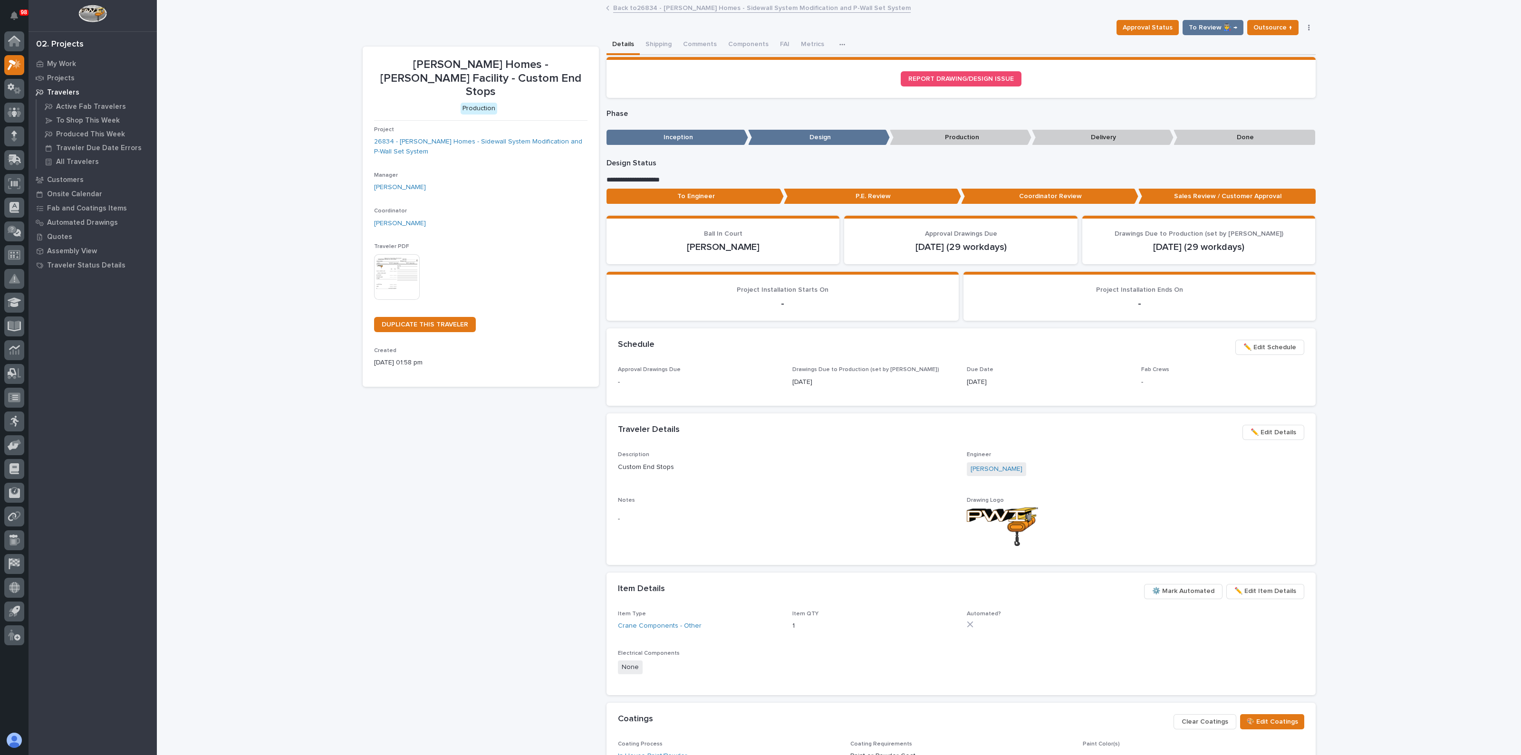
click at [358, 549] on div "Loading... Saving… Loading... Saving… [PERSON_NAME] Homes - [PERSON_NAME] Facil…" at bounding box center [839, 438] width 963 height 874
drag, startPoint x: 249, startPoint y: 143, endPoint x: 237, endPoint y: 139, distance: 12.2
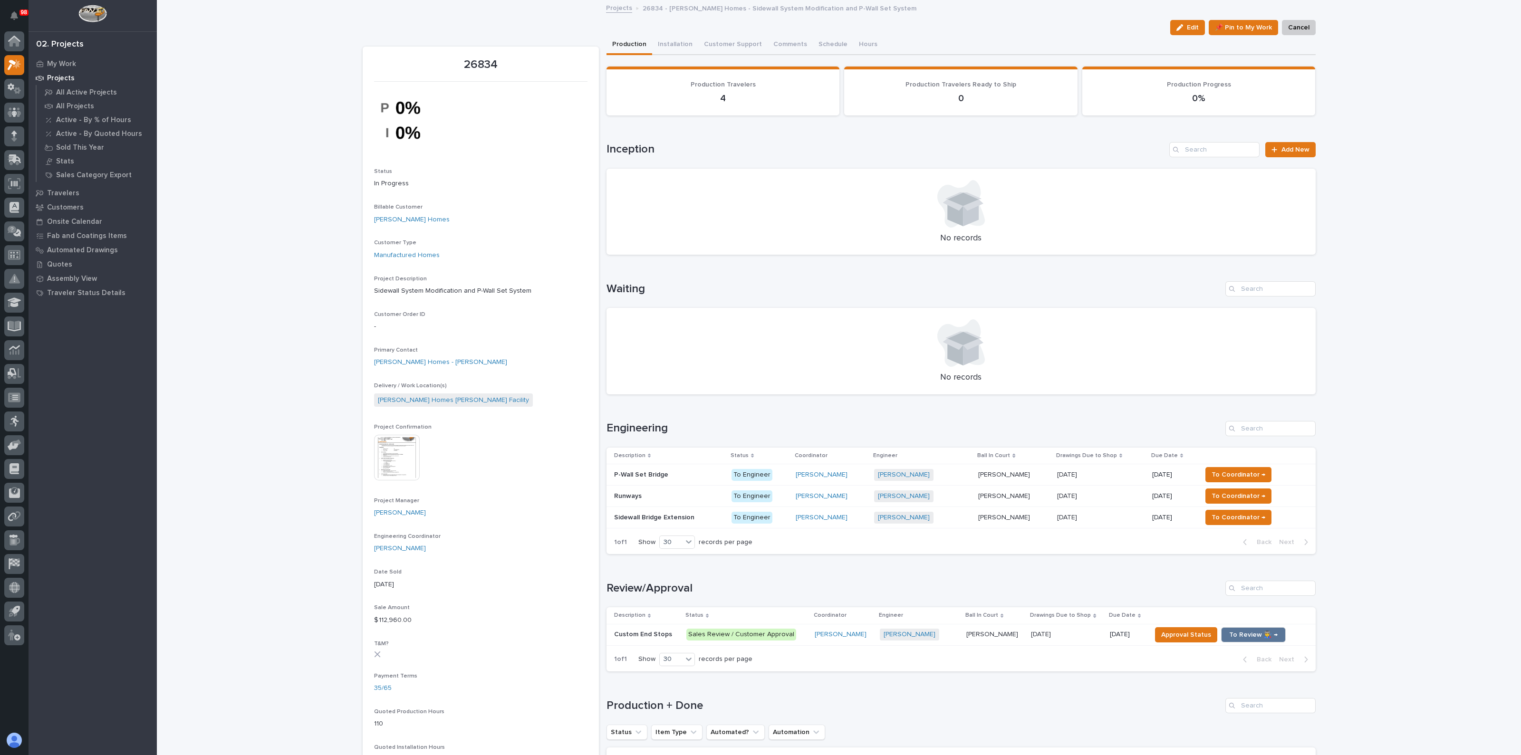
click at [61, 73] on div "Projects" at bounding box center [93, 77] width 124 height 13
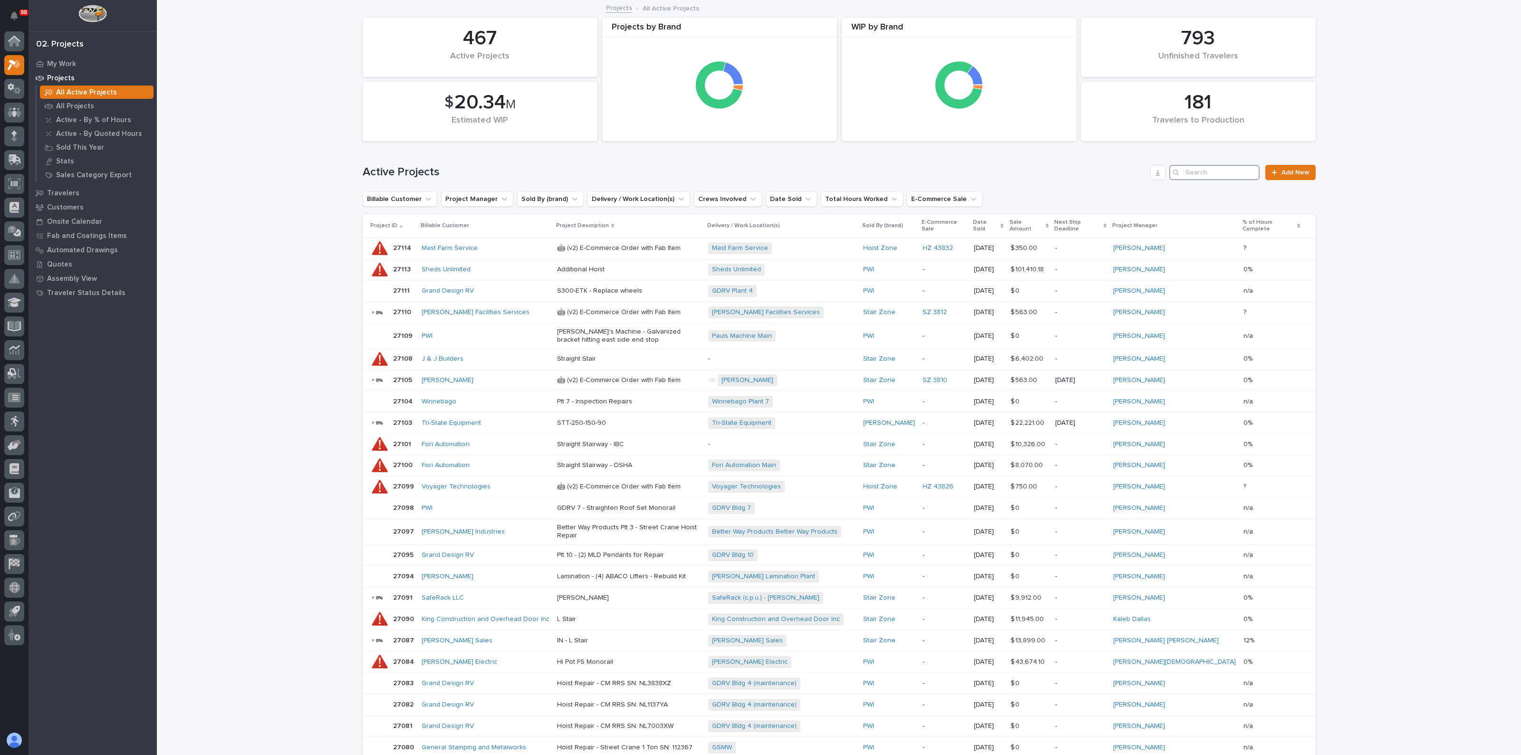
click at [1200, 171] on input "Search" at bounding box center [1214, 172] width 90 height 15
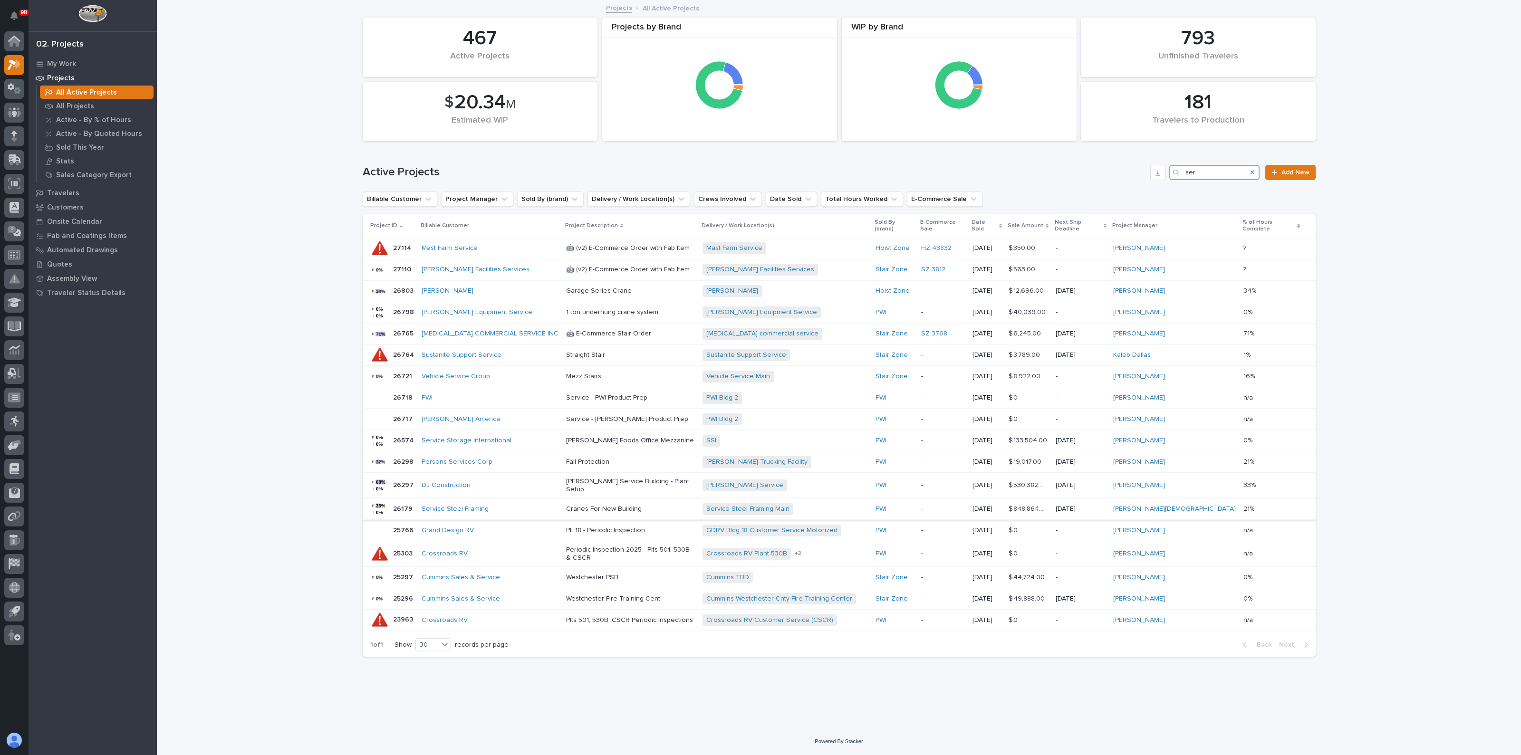
type input "ser"
click at [566, 505] on p "Cranes For New Building" at bounding box center [630, 509] width 129 height 8
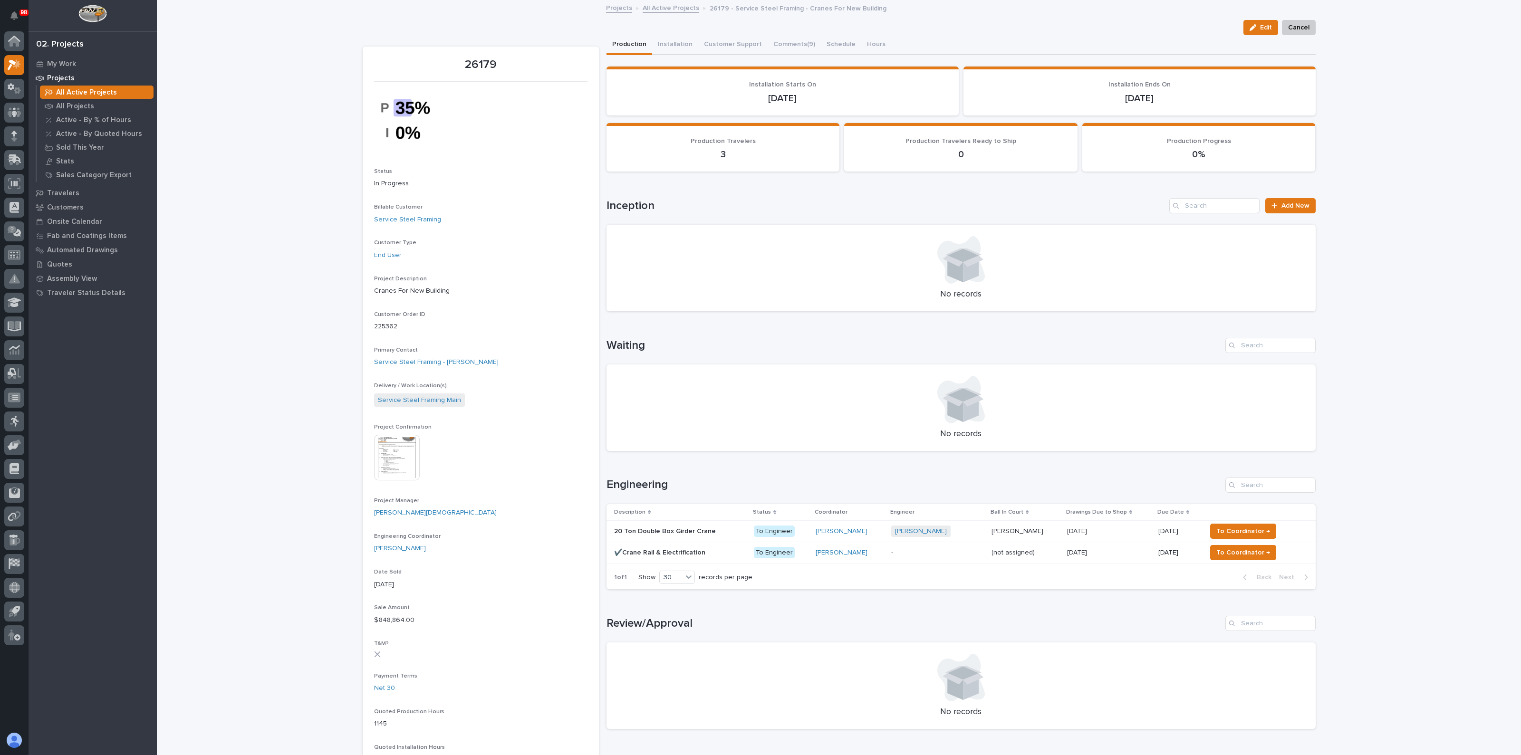
click at [721, 619] on h1 "Review/Approval" at bounding box center [914, 624] width 615 height 14
click at [271, 226] on div "Loading... Saving… Loading... Saving… 26179 Edit Cancel Edit Cancel 26179 Statu…" at bounding box center [839, 649] width 1364 height 1296
click at [55, 62] on p "My Work" at bounding box center [61, 64] width 29 height 9
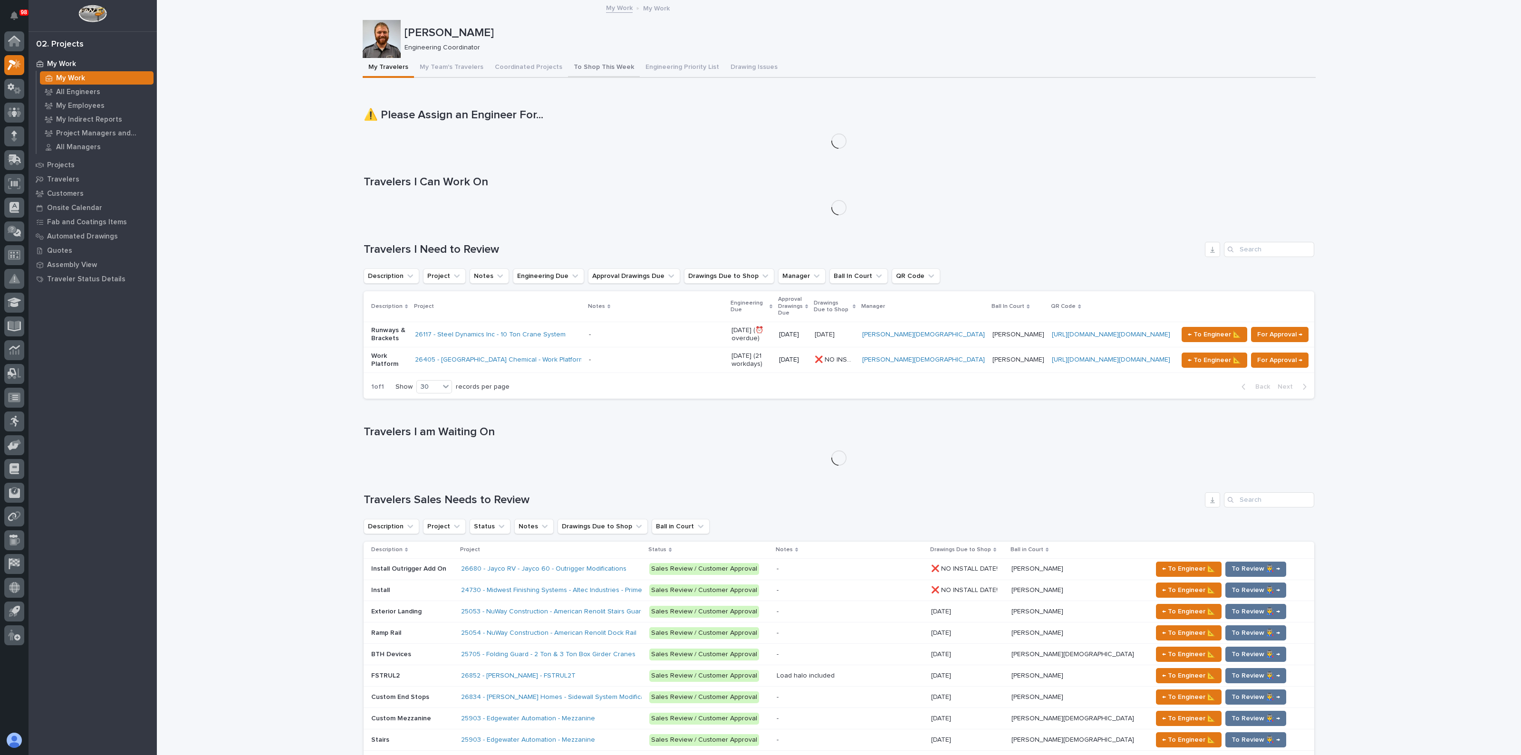
click at [590, 67] on button "To Shop This Week" at bounding box center [604, 68] width 72 height 20
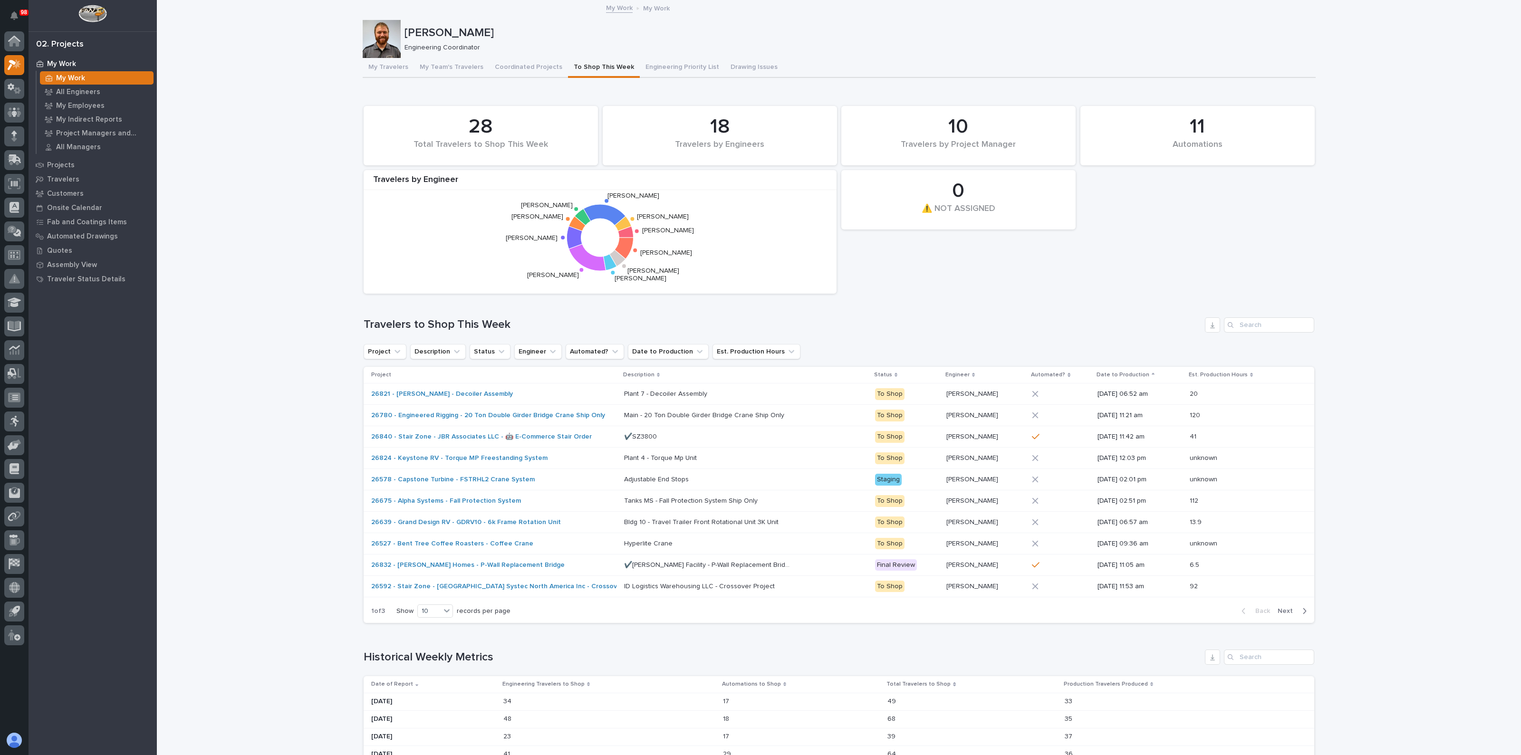
click at [1286, 609] on span "Next" at bounding box center [1288, 611] width 21 height 9
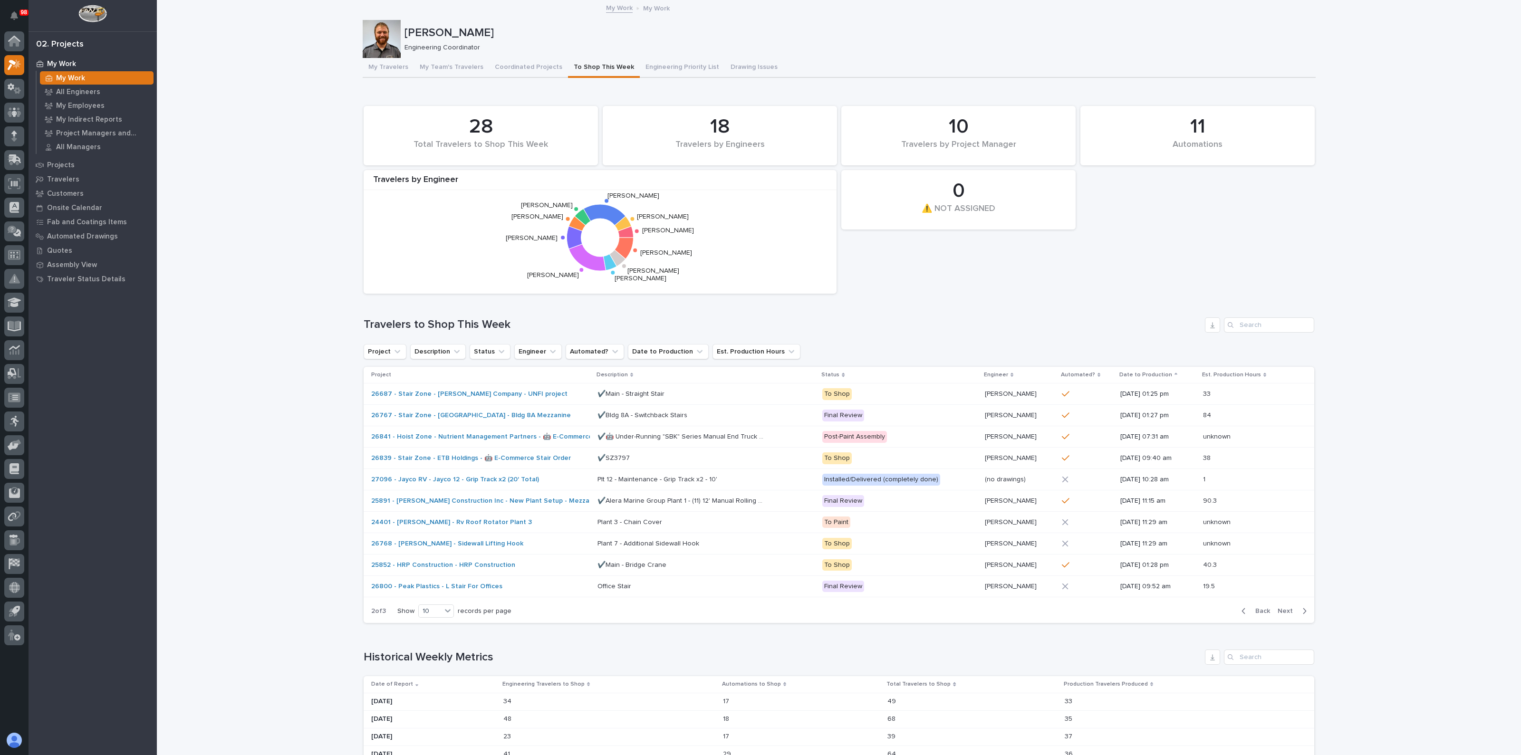
click at [1286, 609] on span "Next" at bounding box center [1288, 611] width 21 height 9
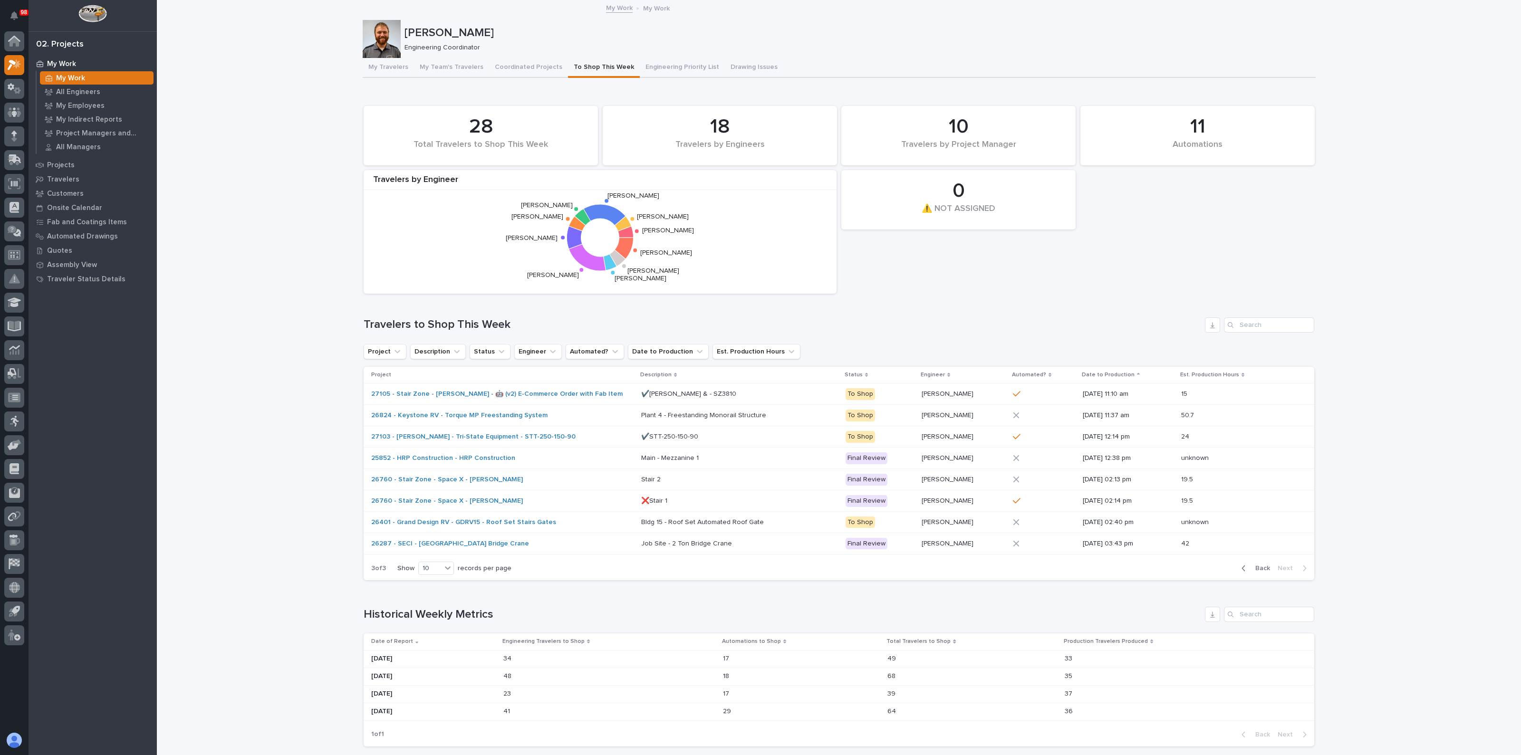
click at [946, 599] on div "Loading... Saving… Historical Weekly Metrics Date of Report Engineering Travele…" at bounding box center [839, 671] width 951 height 166
